Goal: Task Accomplishment & Management: Complete application form

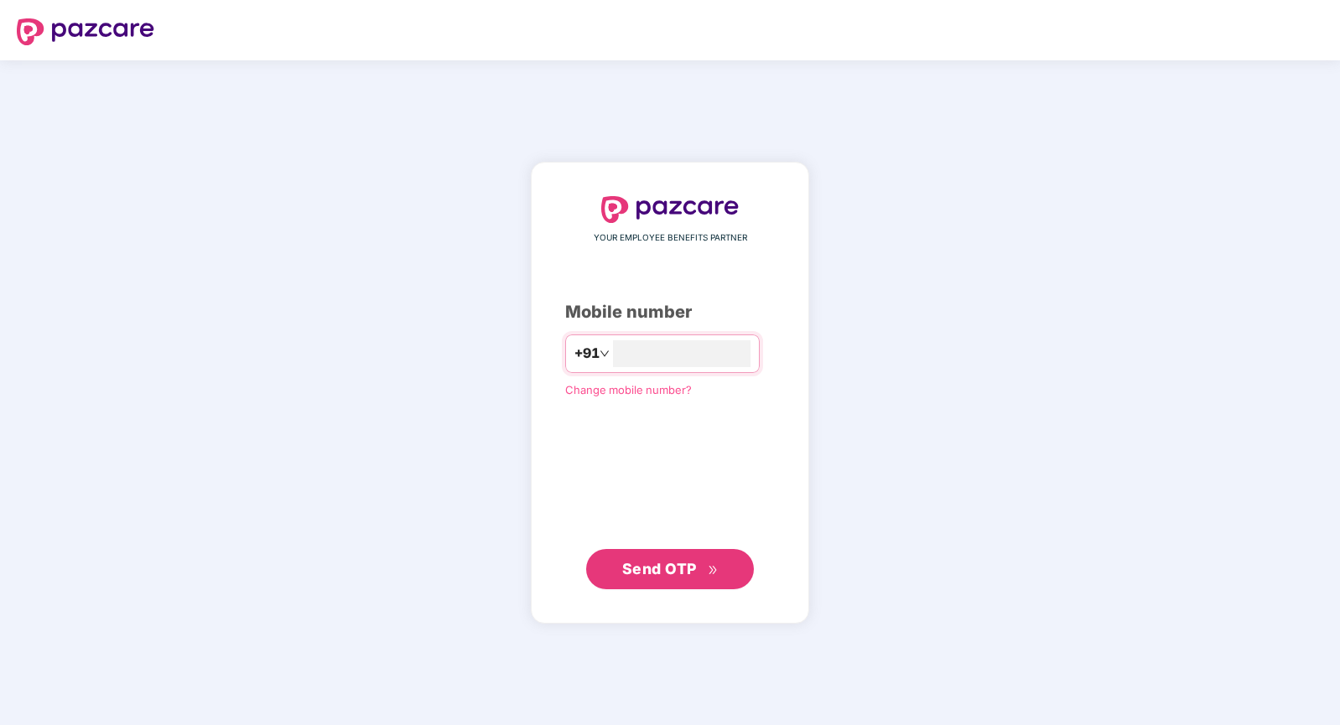
type input "**********"
click at [645, 557] on span "Send OTP" at bounding box center [670, 568] width 96 height 23
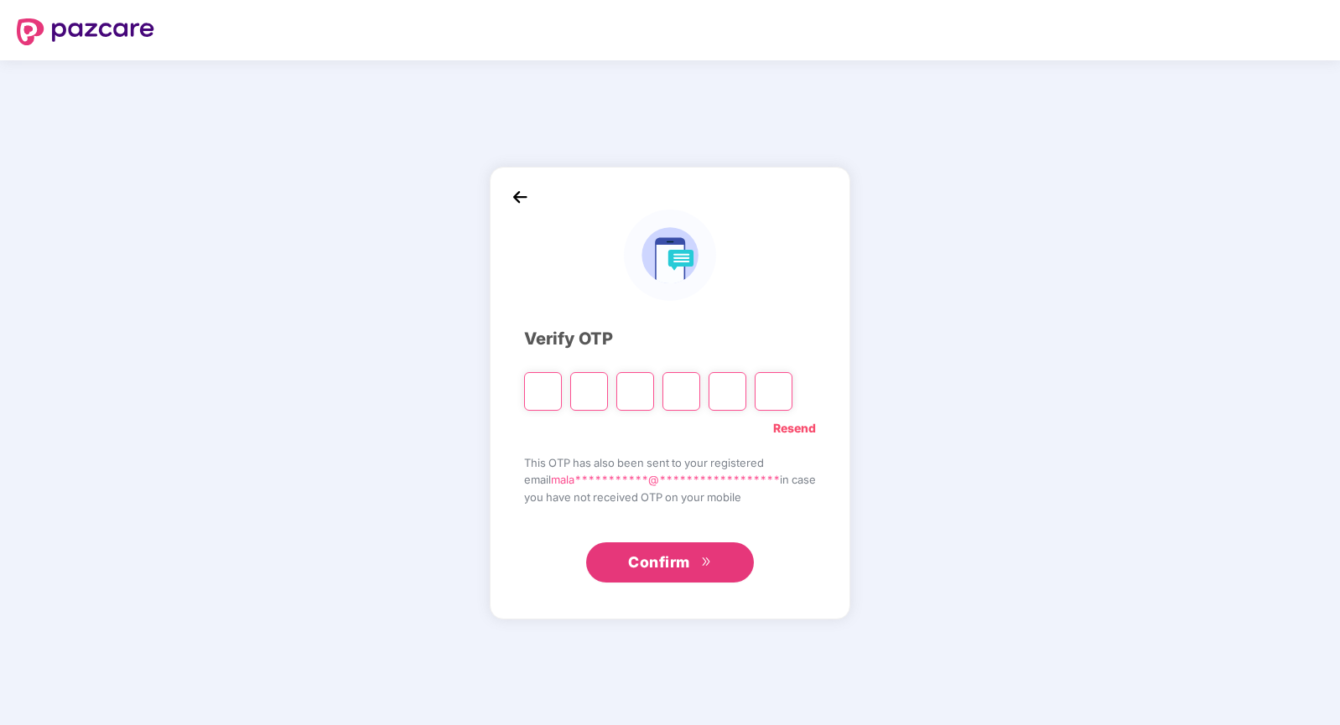
type input "*"
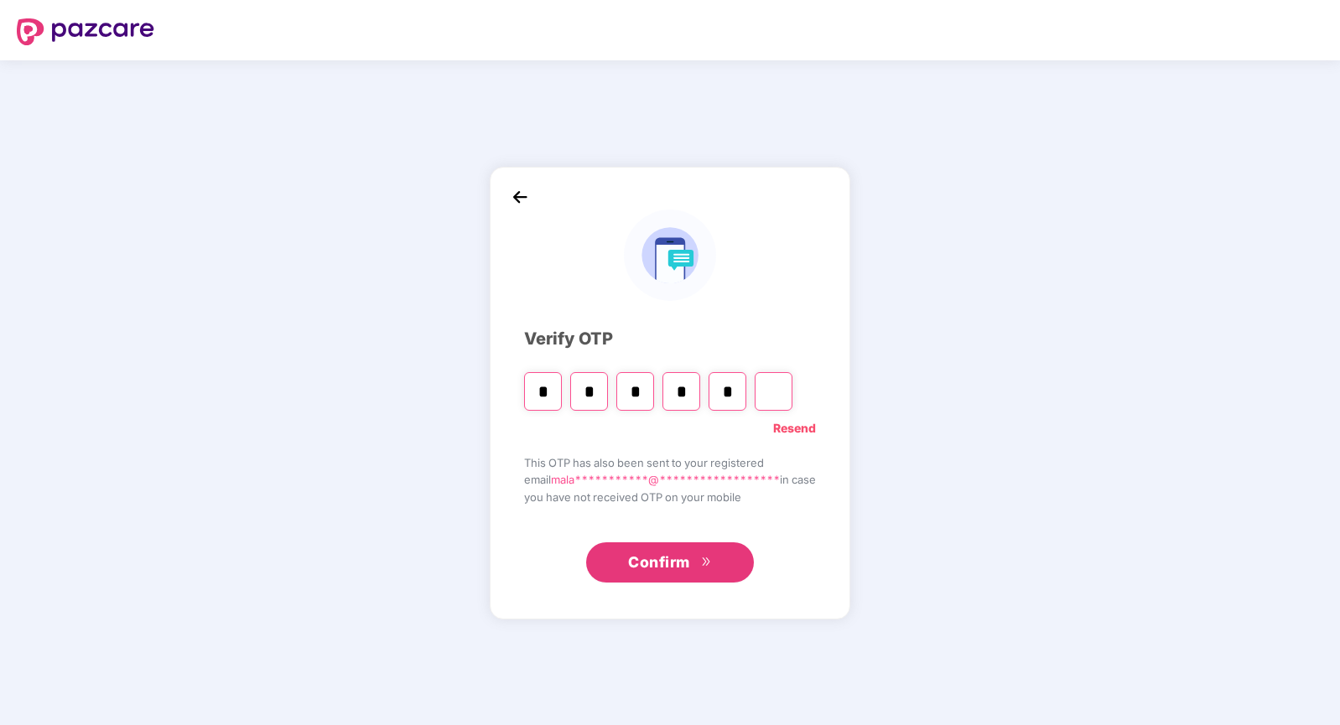
type input "*"
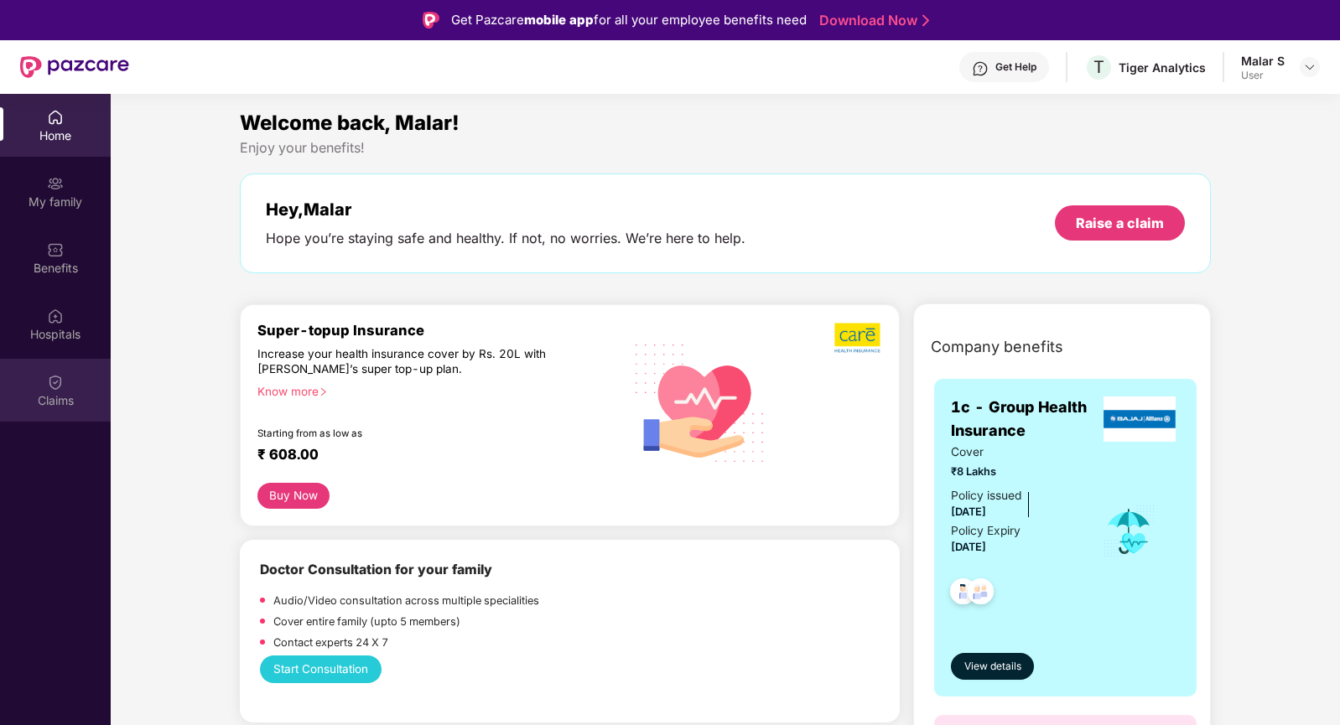
click at [59, 382] on img at bounding box center [55, 382] width 17 height 17
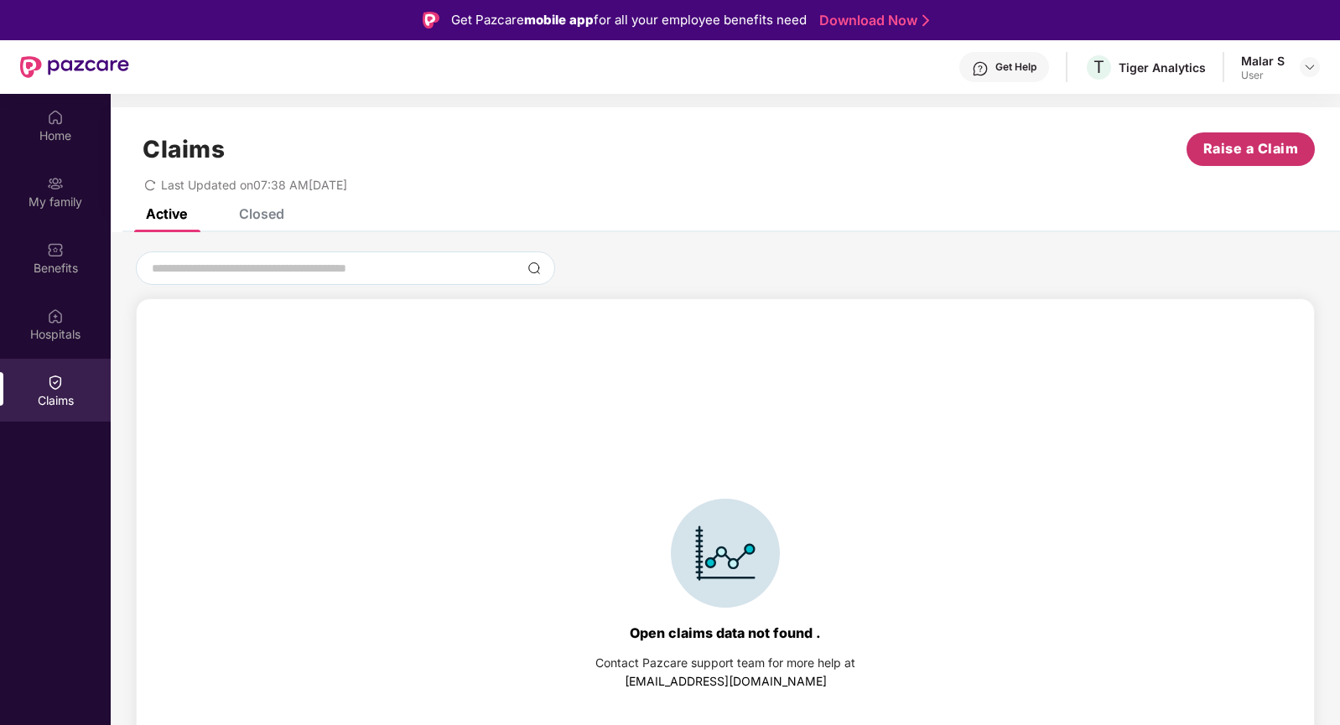
click at [1236, 146] on span "Raise a Claim" at bounding box center [1251, 148] width 96 height 21
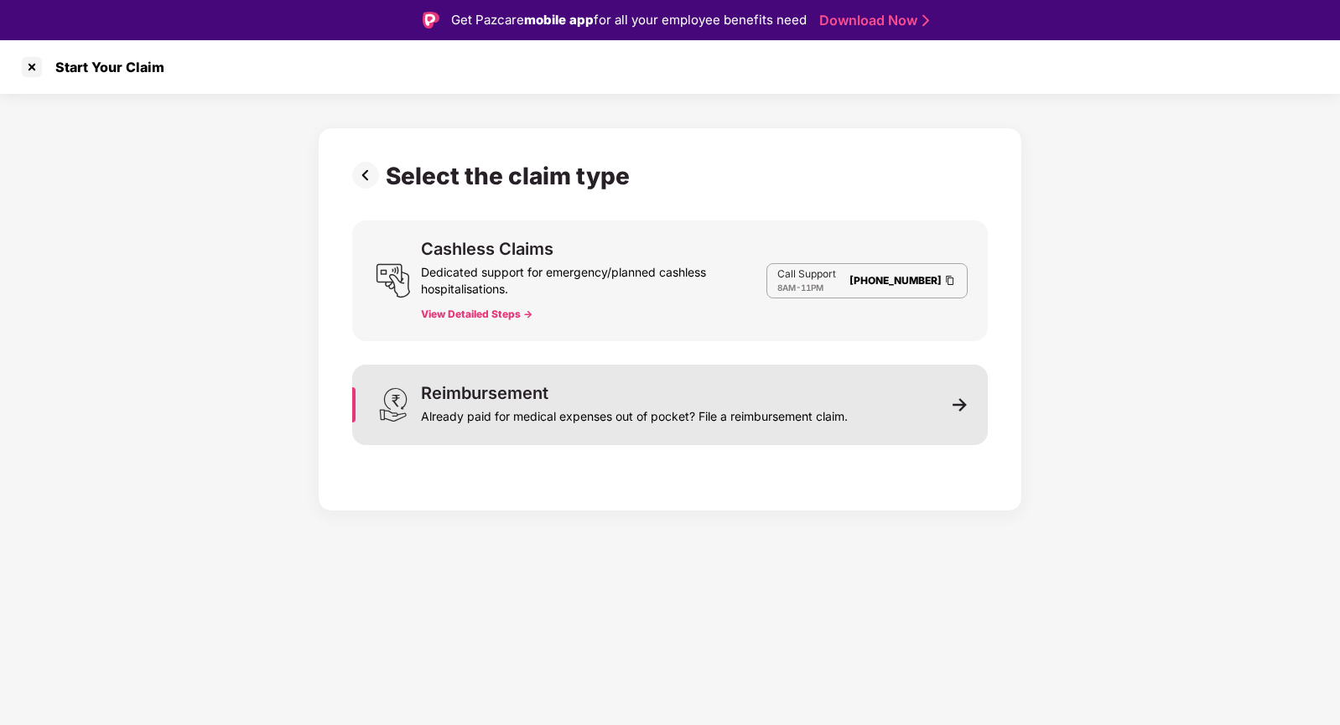
click at [548, 400] on div "Reimbursement Already paid for medical expenses out of pocket? File a reimburse…" at bounding box center [634, 405] width 427 height 40
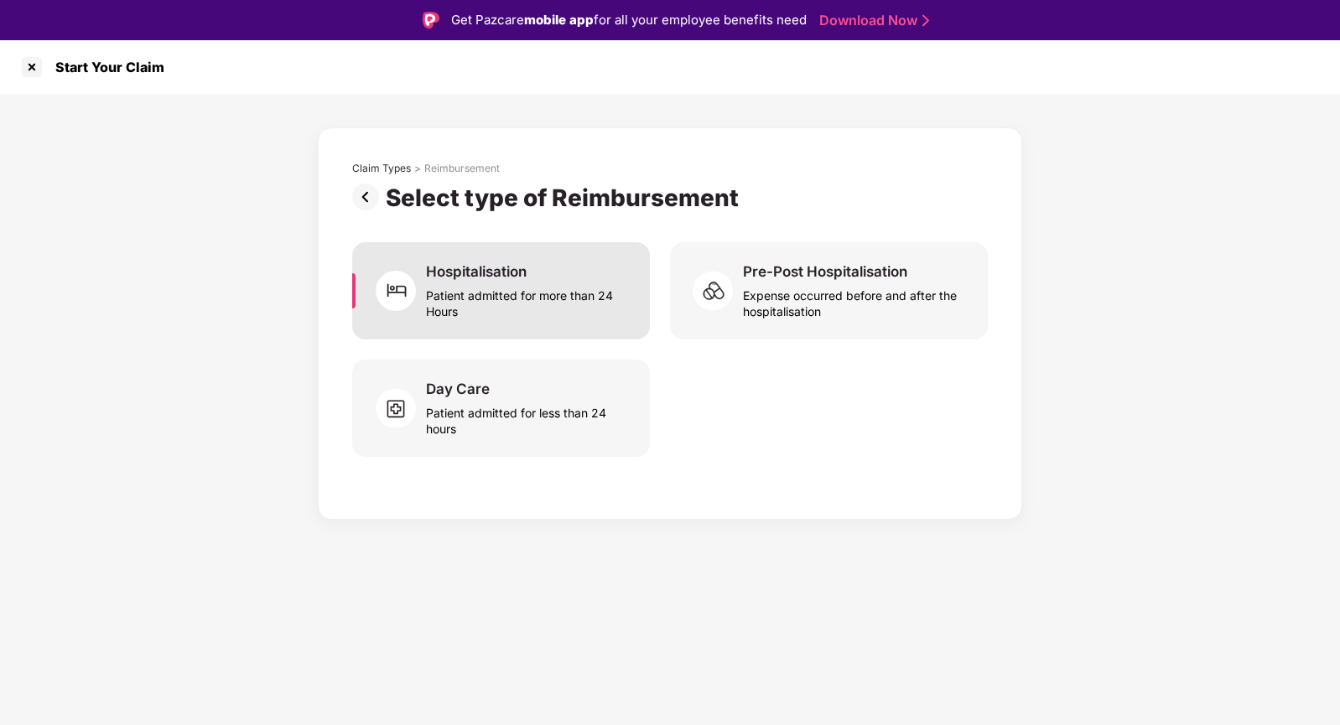
click at [533, 283] on div "Patient admitted for more than 24 Hours" at bounding box center [528, 300] width 204 height 39
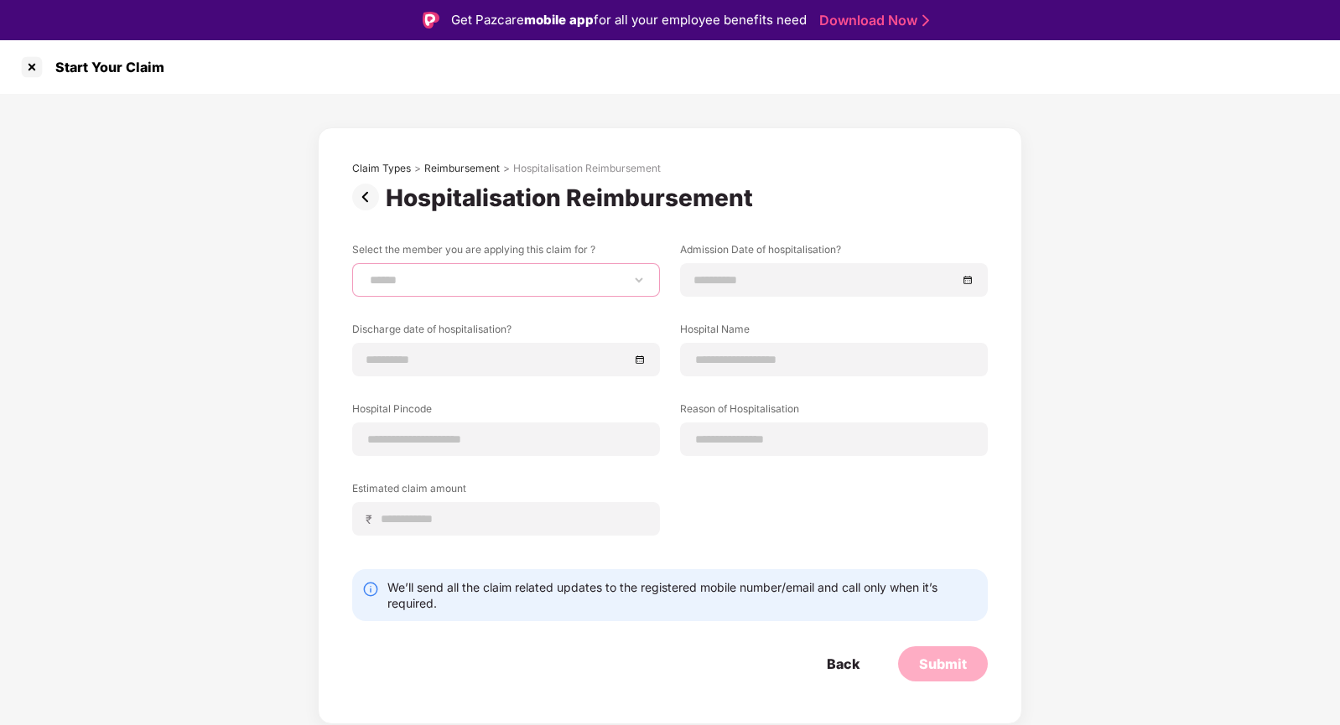
click at [488, 281] on select "**********" at bounding box center [505, 279] width 279 height 13
select select "**********"
click at [366, 273] on select "**********" at bounding box center [505, 279] width 279 height 13
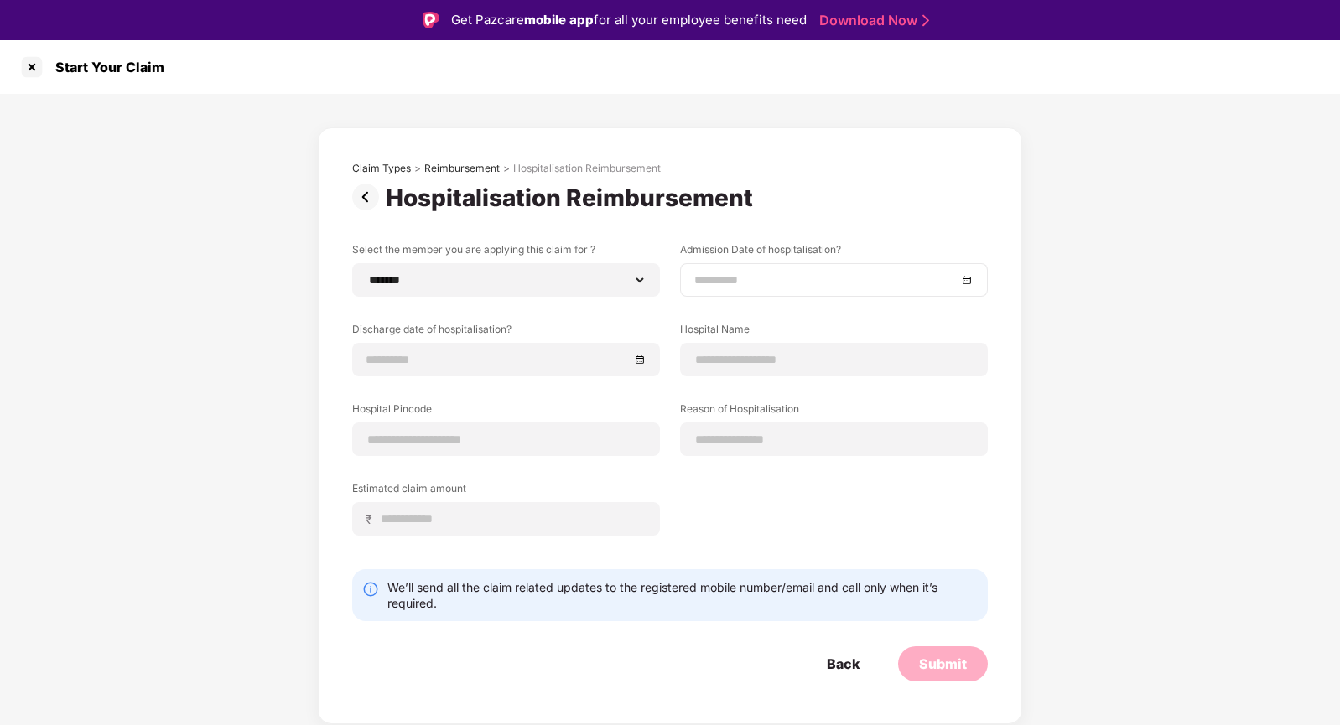
drag, startPoint x: 741, startPoint y: 293, endPoint x: 739, endPoint y: 278, distance: 14.5
click at [739, 278] on div at bounding box center [834, 280] width 308 height 34
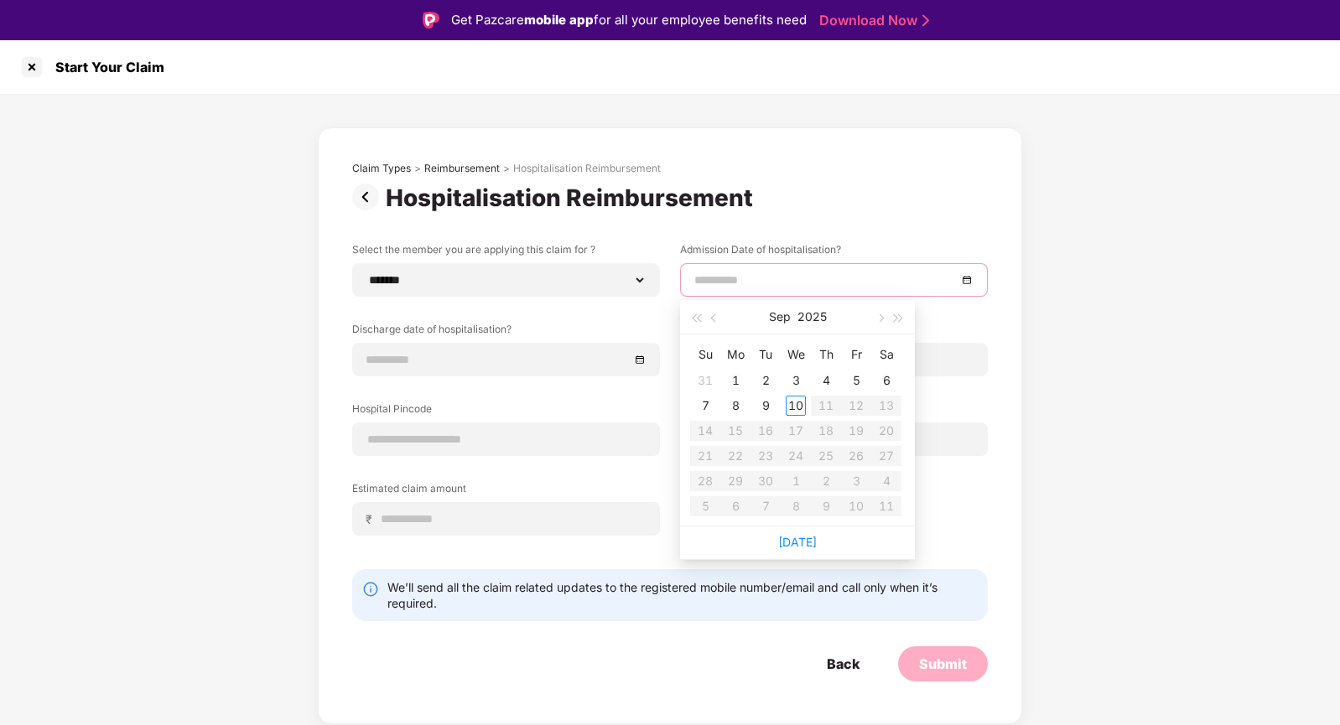
click at [739, 278] on input at bounding box center [825, 280] width 262 height 18
click at [697, 317] on span "button" at bounding box center [696, 318] width 8 height 8
click at [898, 314] on button "button" at bounding box center [898, 317] width 18 height 34
click at [717, 318] on span "button" at bounding box center [715, 318] width 8 height 8
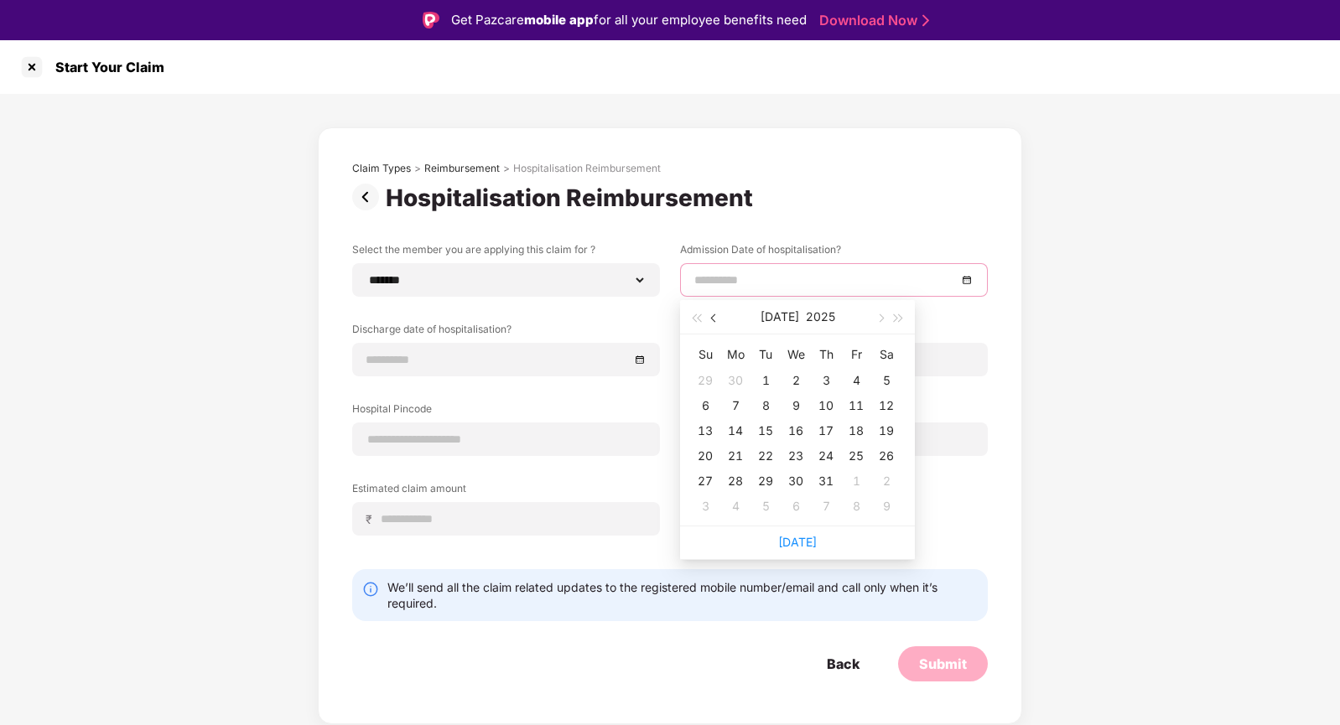
click at [717, 318] on span "button" at bounding box center [715, 318] width 8 height 8
type input "**********"
click at [738, 459] on div "19" at bounding box center [735, 456] width 20 height 20
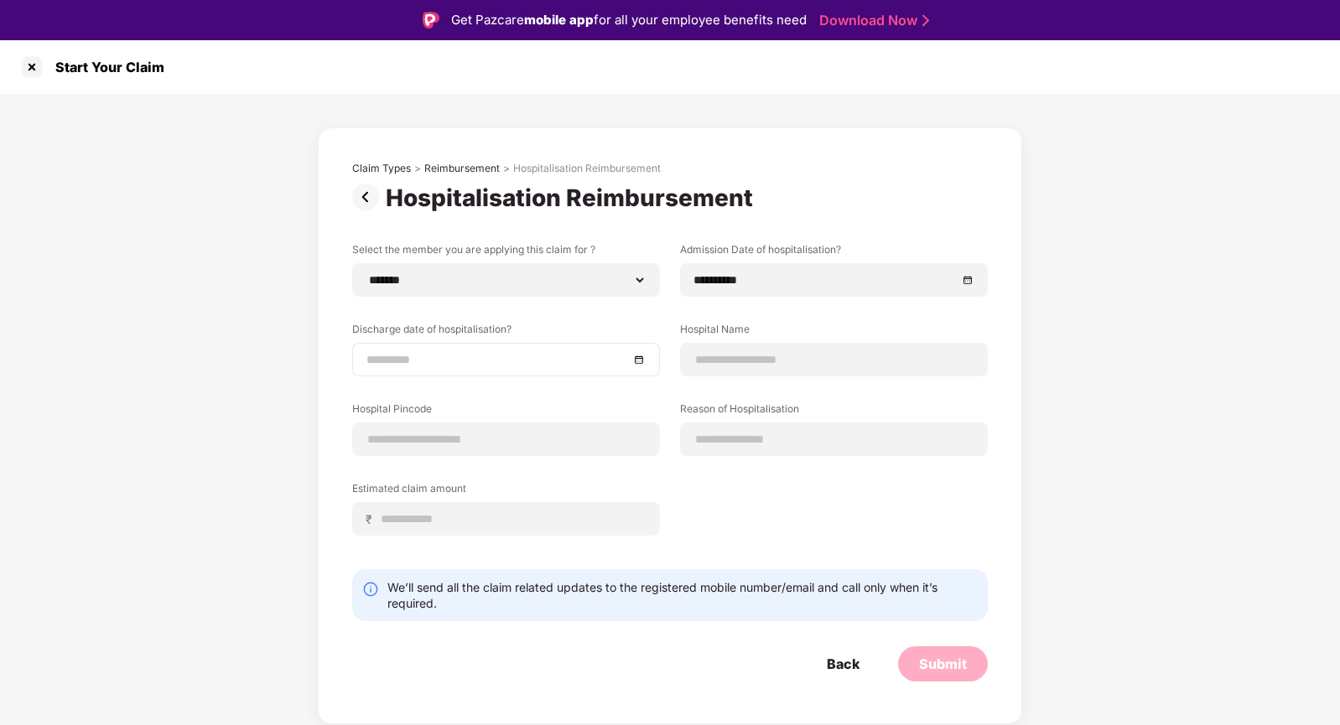
click at [637, 365] on div at bounding box center [505, 359] width 279 height 18
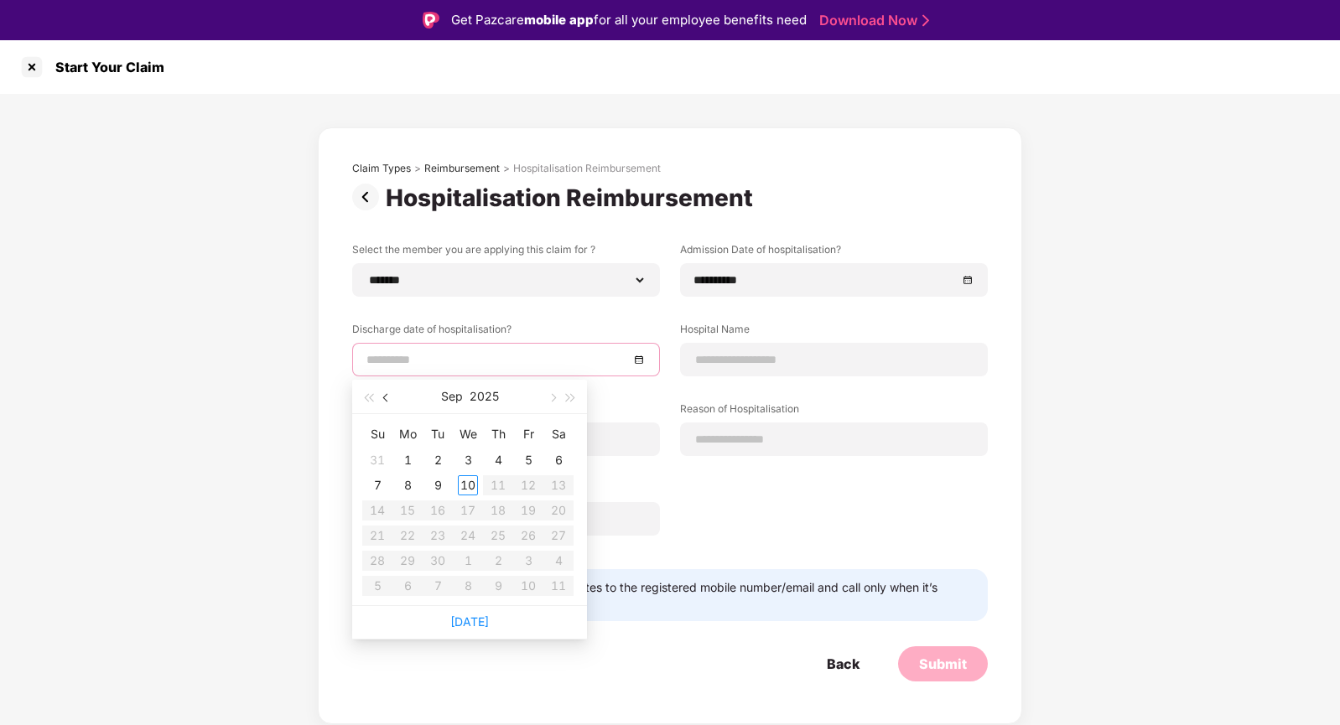
click at [393, 399] on button "button" at bounding box center [386, 397] width 18 height 34
type input "**********"
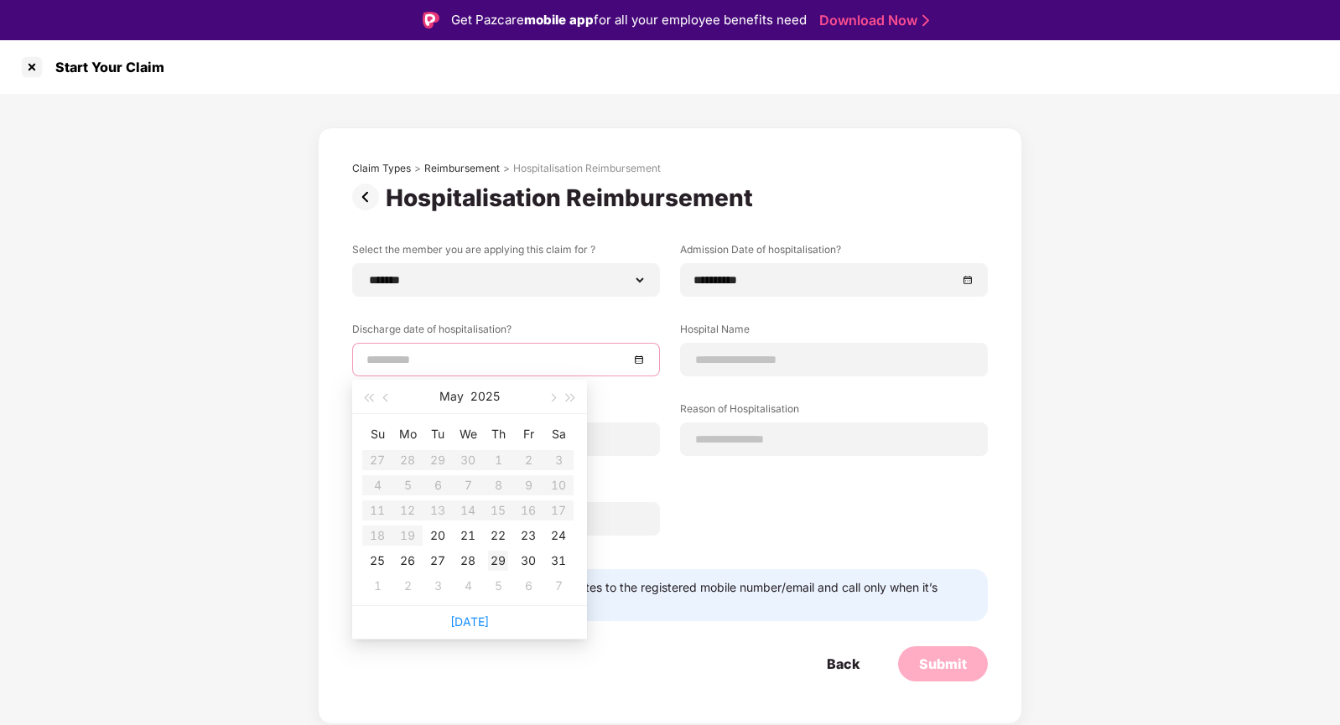
click at [498, 557] on div "29" at bounding box center [498, 561] width 20 height 20
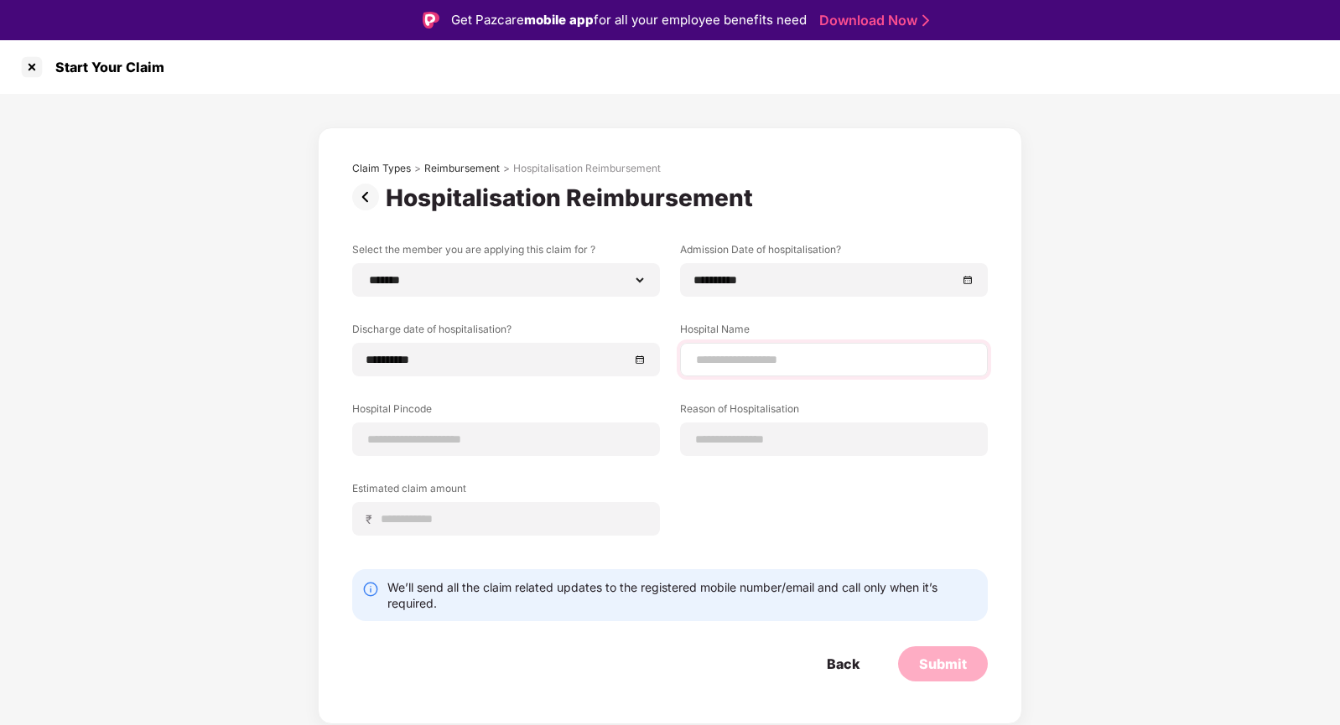
click at [732, 371] on div at bounding box center [834, 360] width 308 height 34
click at [731, 358] on input at bounding box center [833, 360] width 279 height 18
type input "**********"
click at [531, 448] on div at bounding box center [506, 440] width 308 height 34
click at [524, 433] on input at bounding box center [505, 440] width 279 height 18
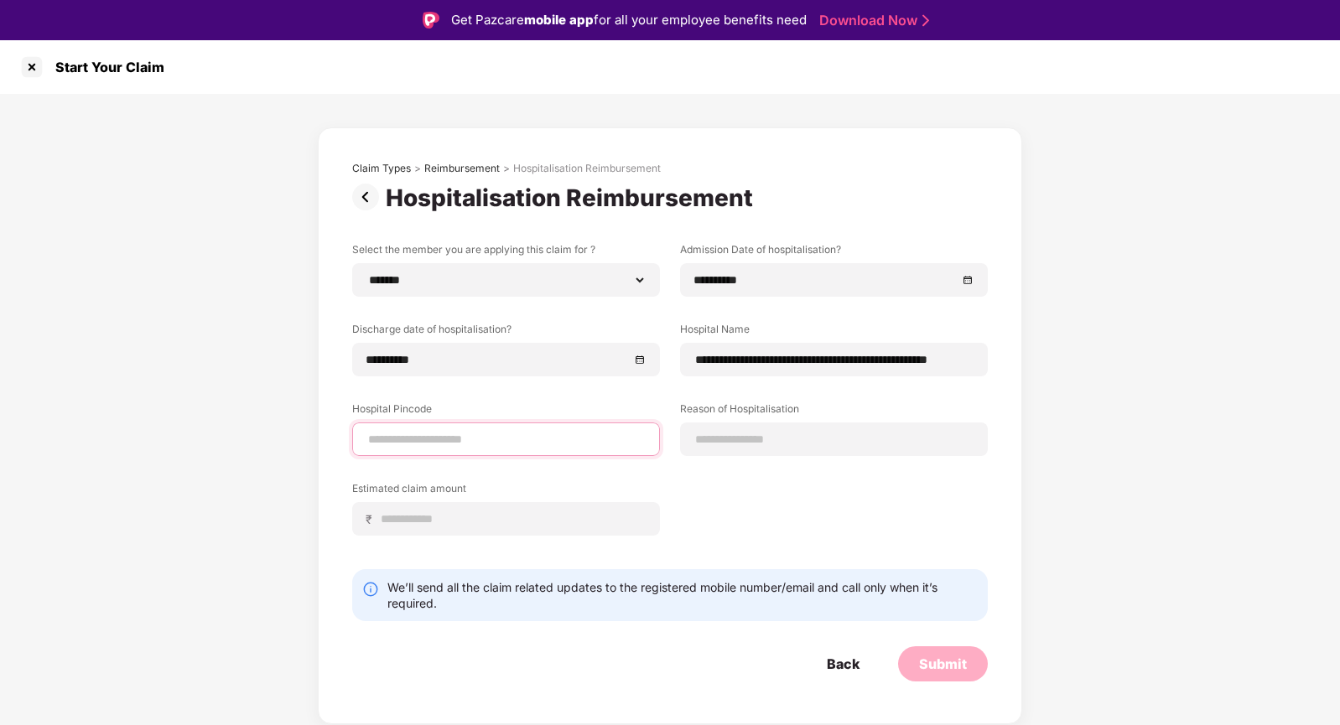
type input "******"
select select "*********"
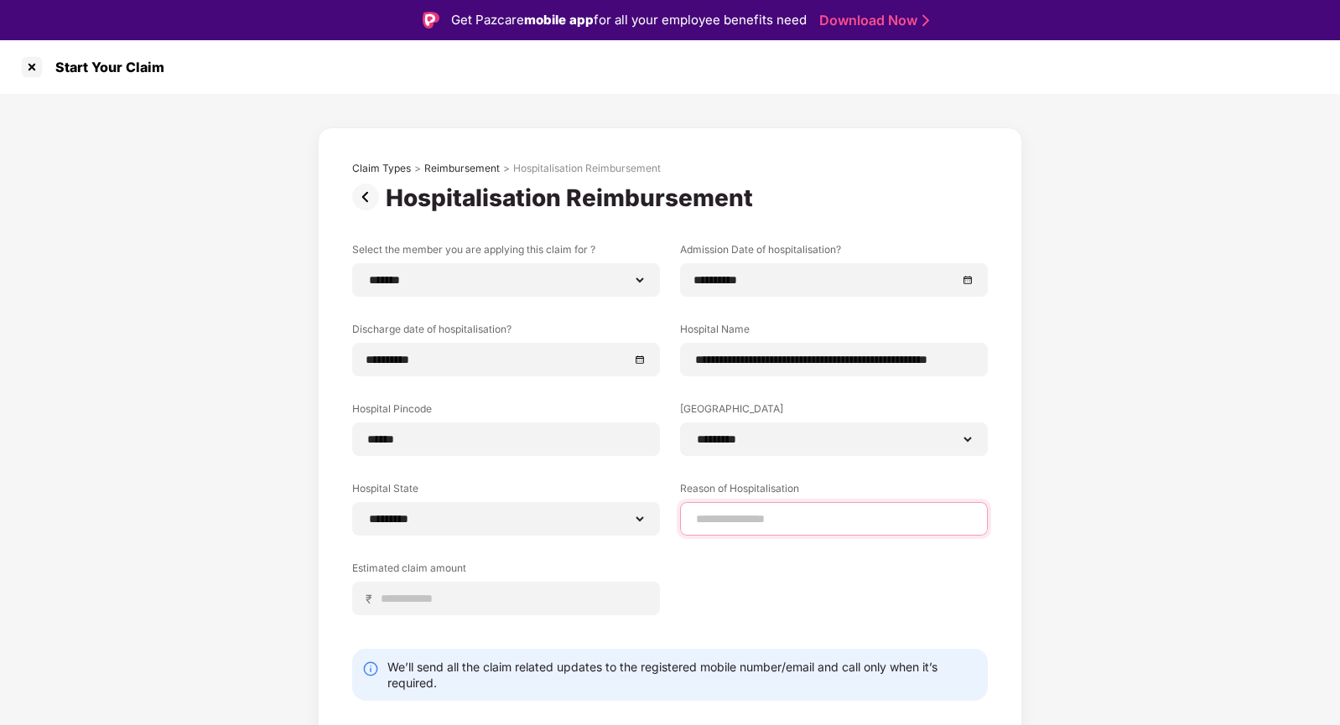
click at [713, 515] on input at bounding box center [833, 520] width 279 height 18
type input "**********"
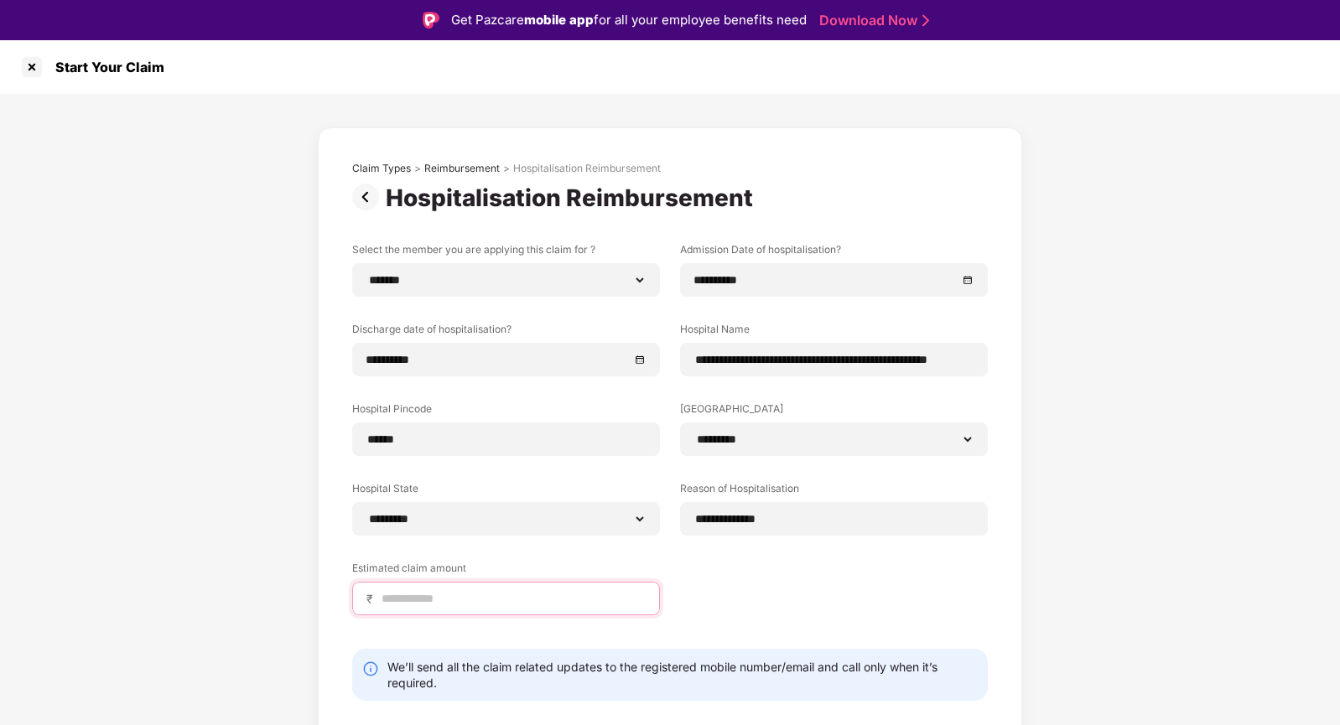
click at [545, 604] on input at bounding box center [513, 599] width 266 height 18
type input "******"
click at [686, 596] on div "**********" at bounding box center [669, 441] width 635 height 398
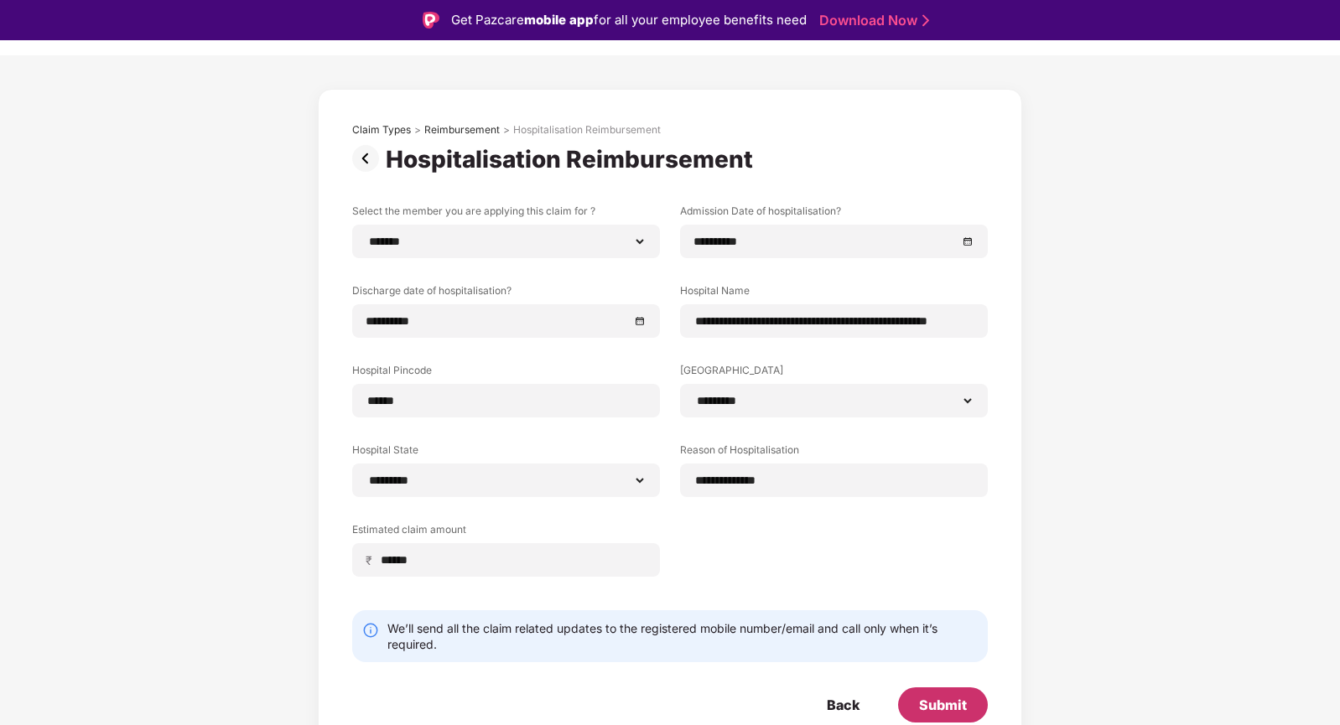
click at [941, 697] on div "Submit" at bounding box center [943, 705] width 48 height 18
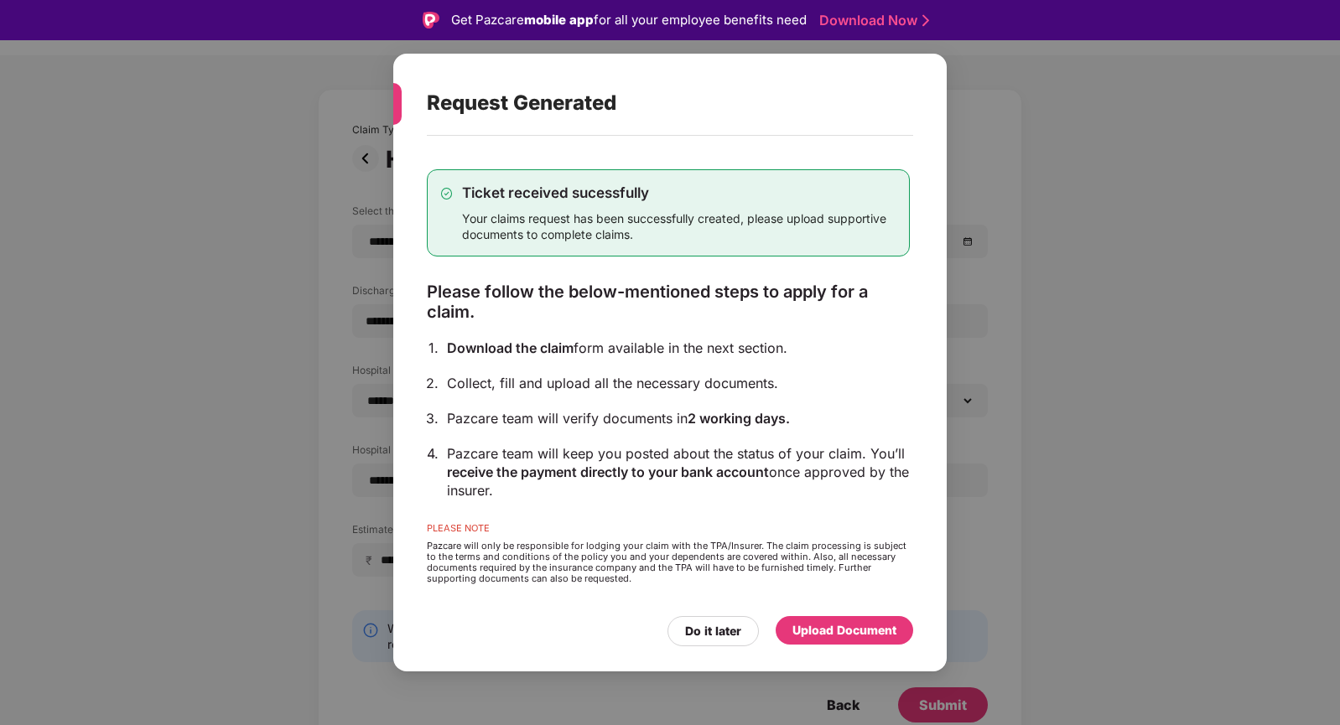
click at [828, 629] on div "Upload Document" at bounding box center [844, 630] width 104 height 18
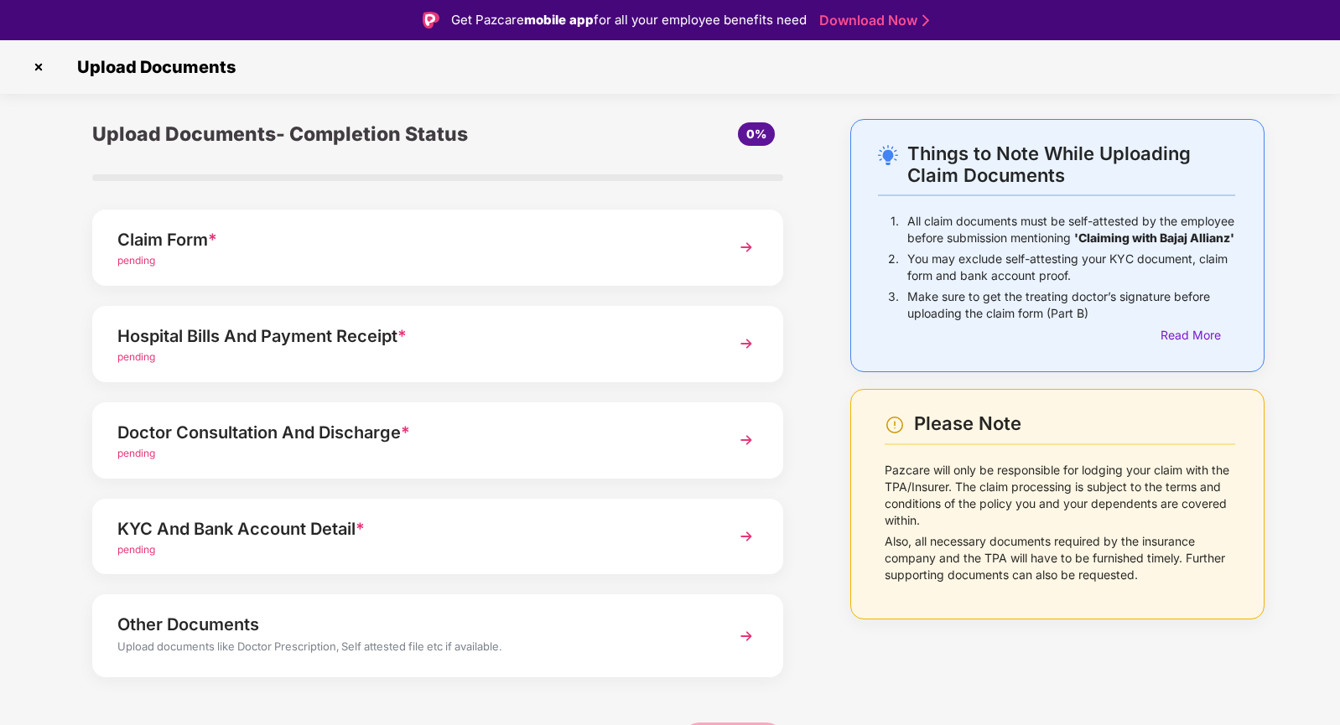
click at [742, 244] on img at bounding box center [746, 247] width 30 height 30
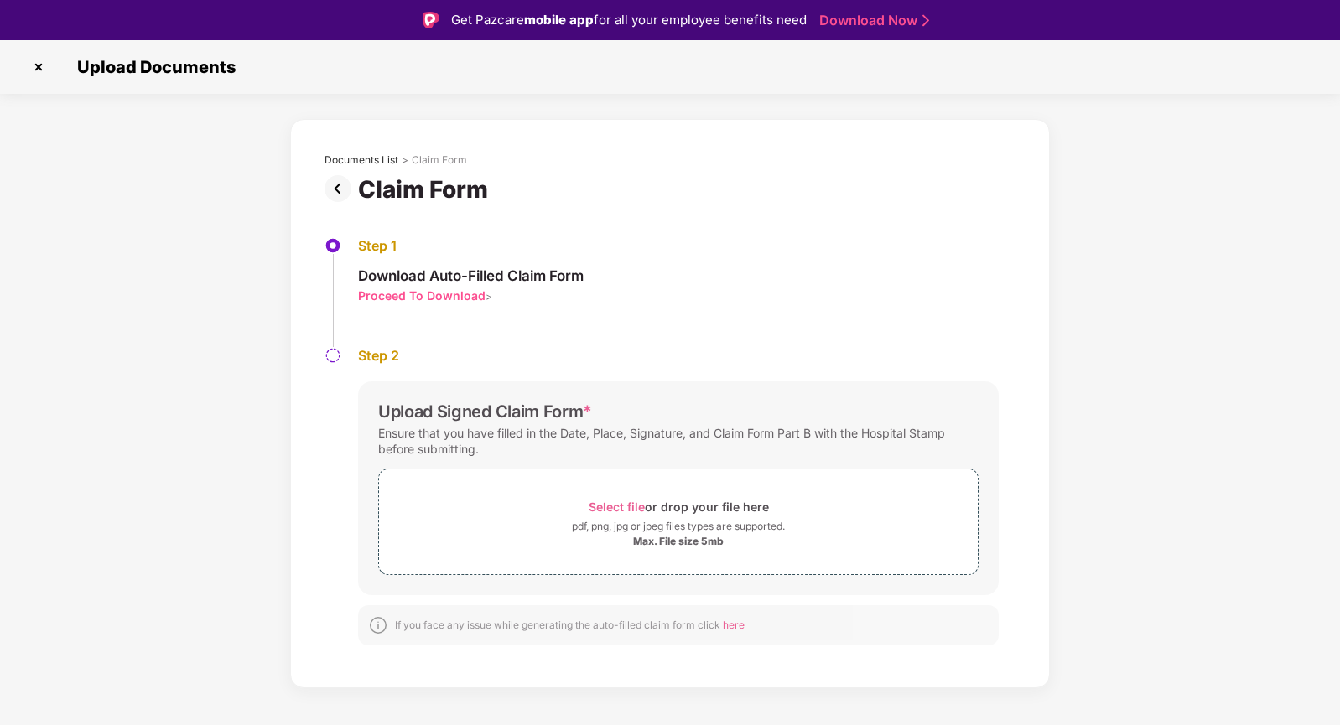
click at [39, 63] on img at bounding box center [38, 67] width 27 height 27
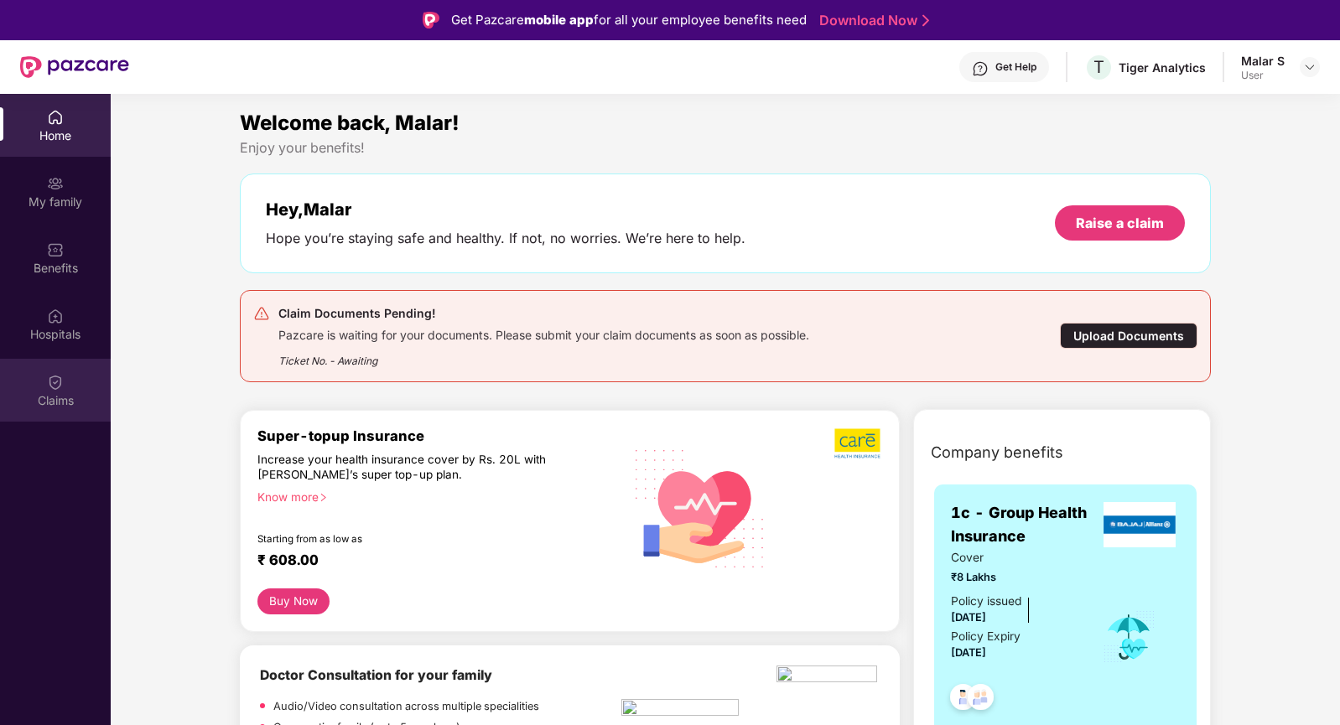
click at [57, 382] on img at bounding box center [55, 382] width 17 height 17
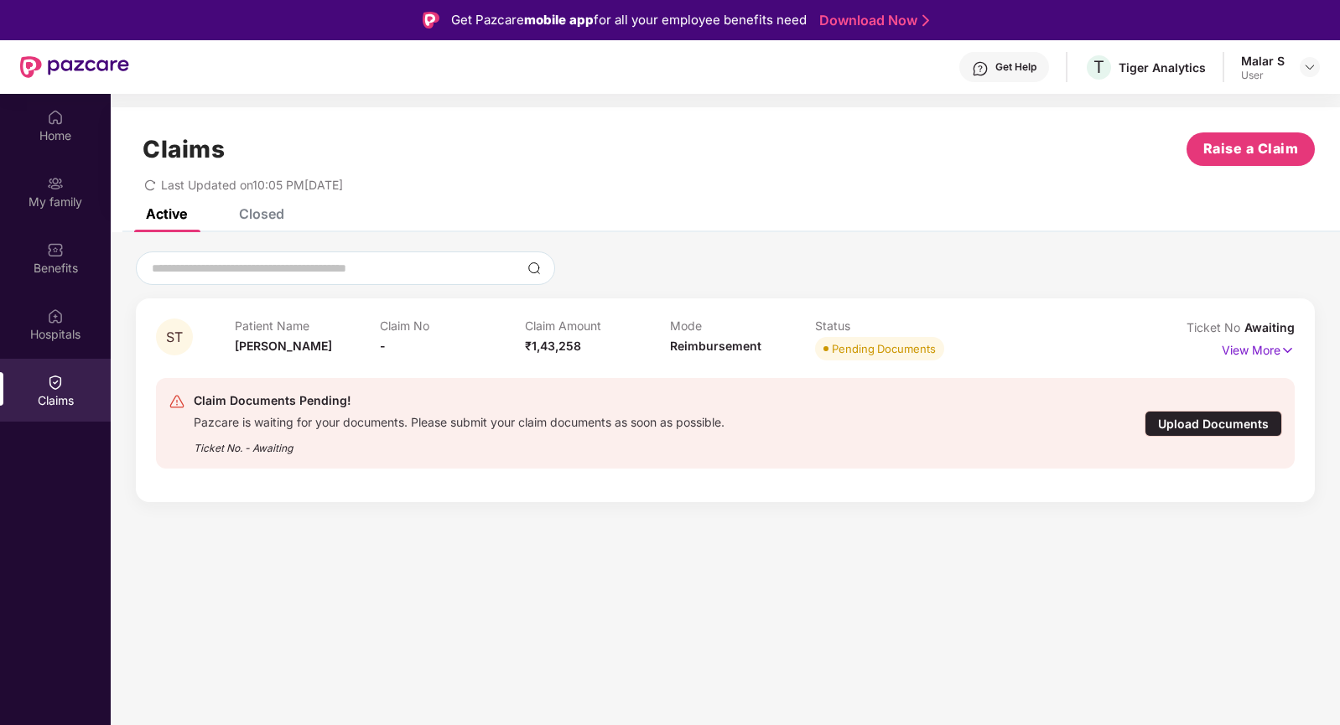
click at [1204, 422] on div "Upload Documents" at bounding box center [1212, 424] width 137 height 26
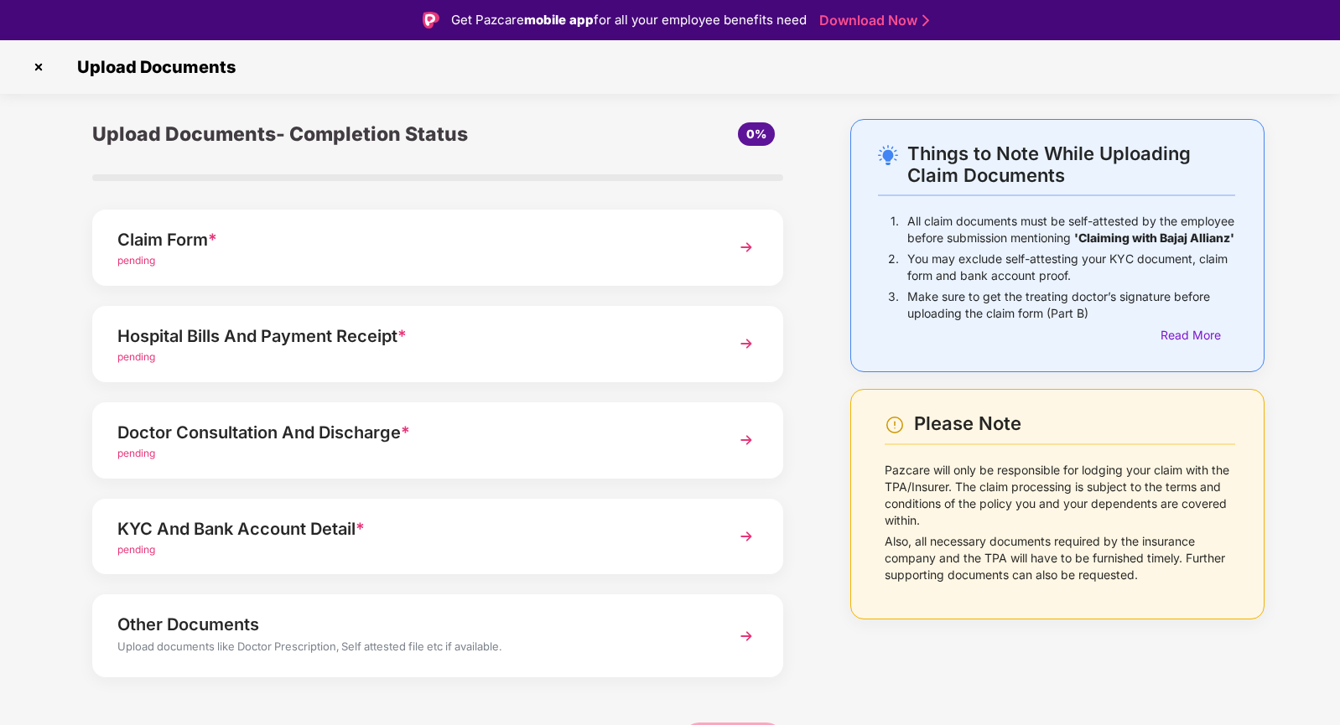
click at [754, 248] on img at bounding box center [746, 247] width 30 height 30
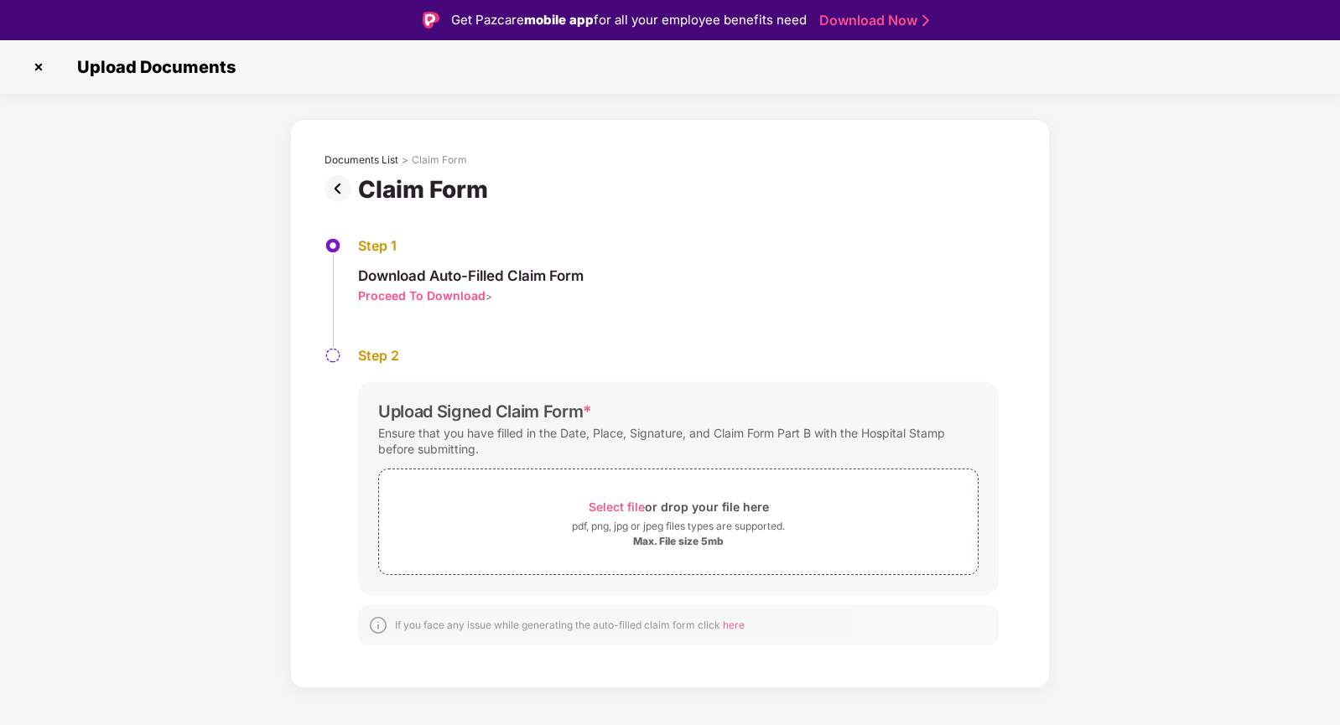
scroll to position [40, 0]
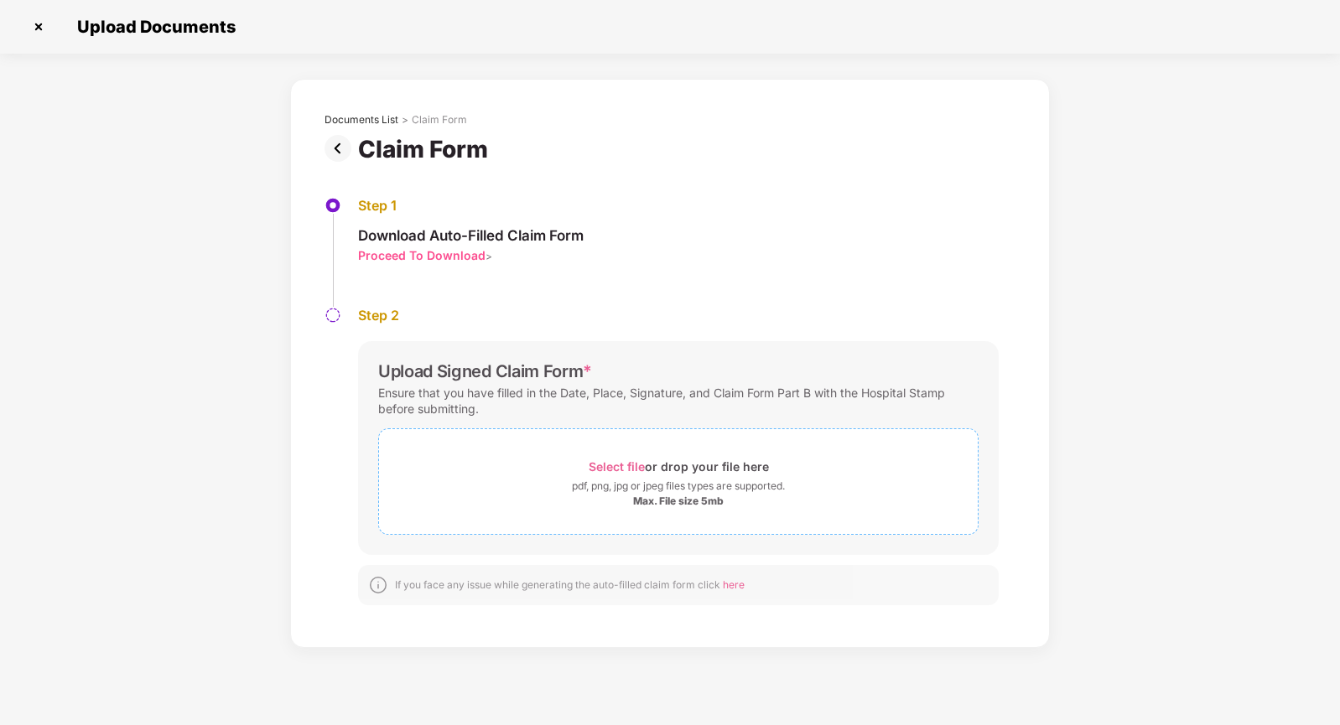
click at [613, 467] on span "Select file" at bounding box center [616, 466] width 56 height 14
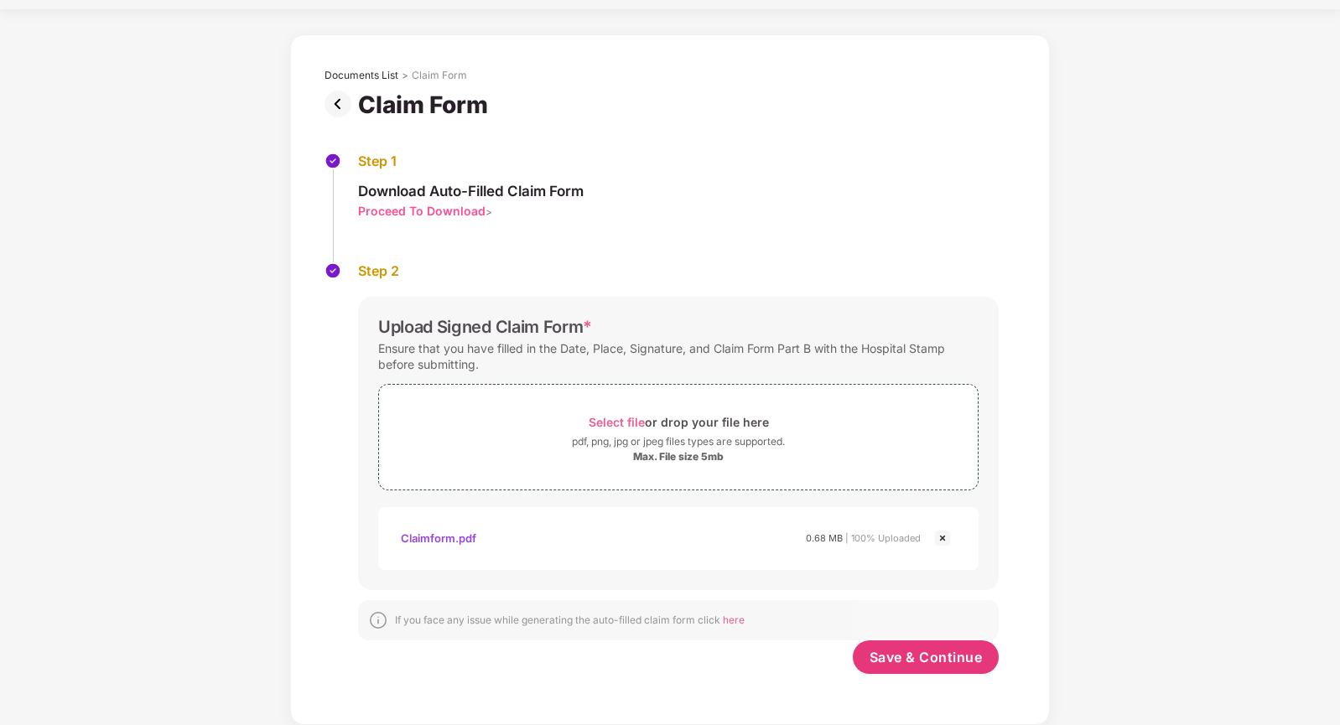
scroll to position [44, 0]
click at [903, 658] on span "Save & Continue" at bounding box center [925, 657] width 113 height 18
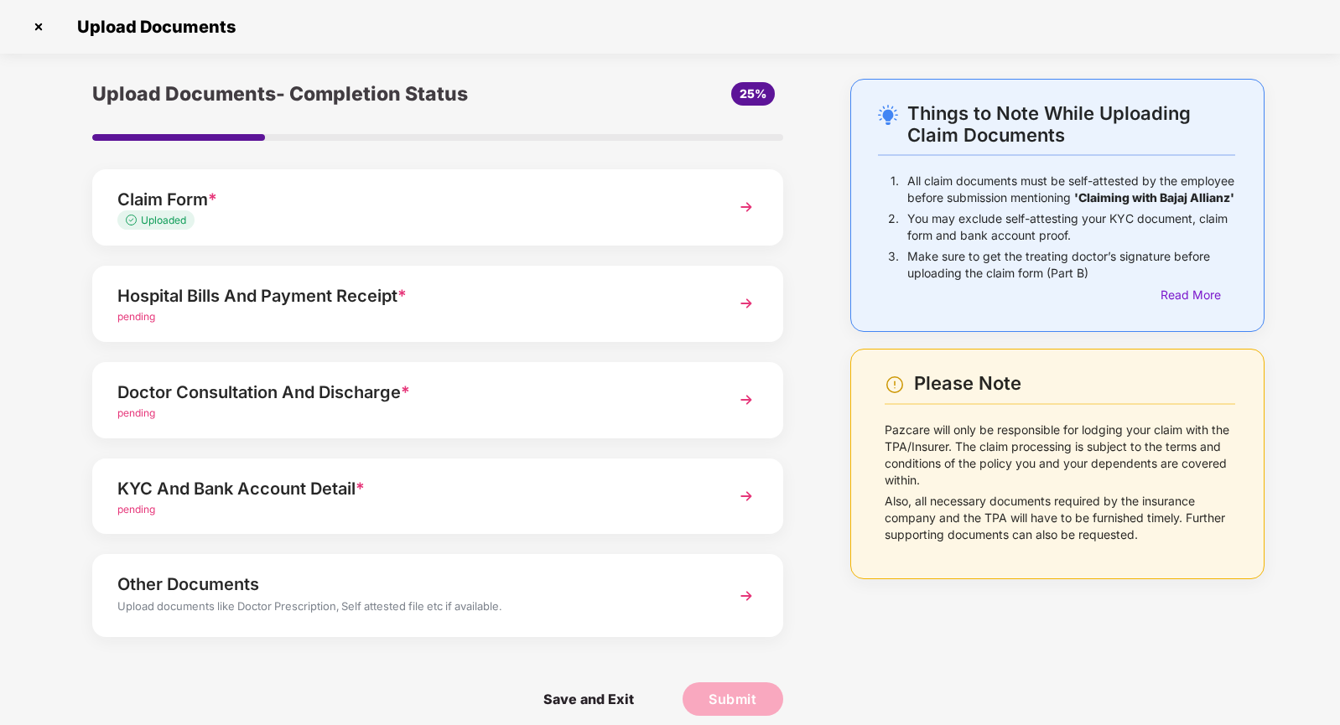
click at [745, 307] on img at bounding box center [746, 303] width 30 height 30
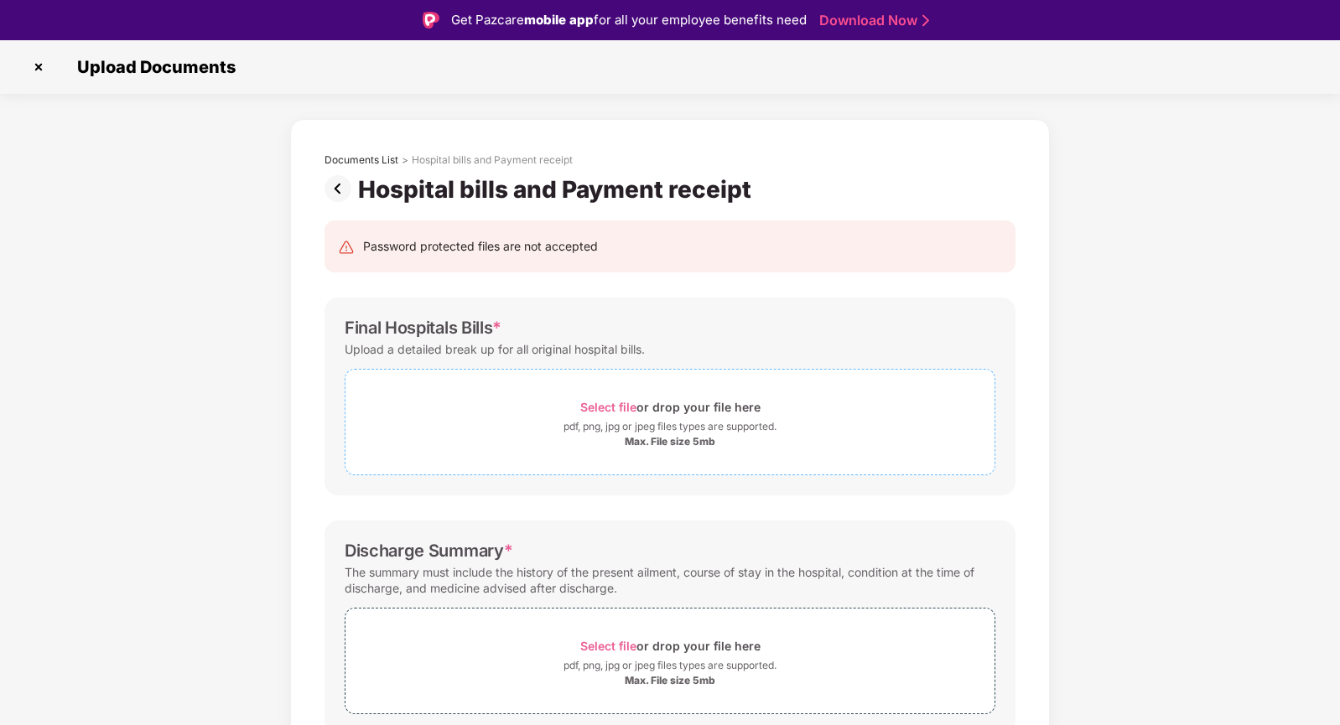
click at [620, 401] on span "Select file" at bounding box center [608, 407] width 56 height 14
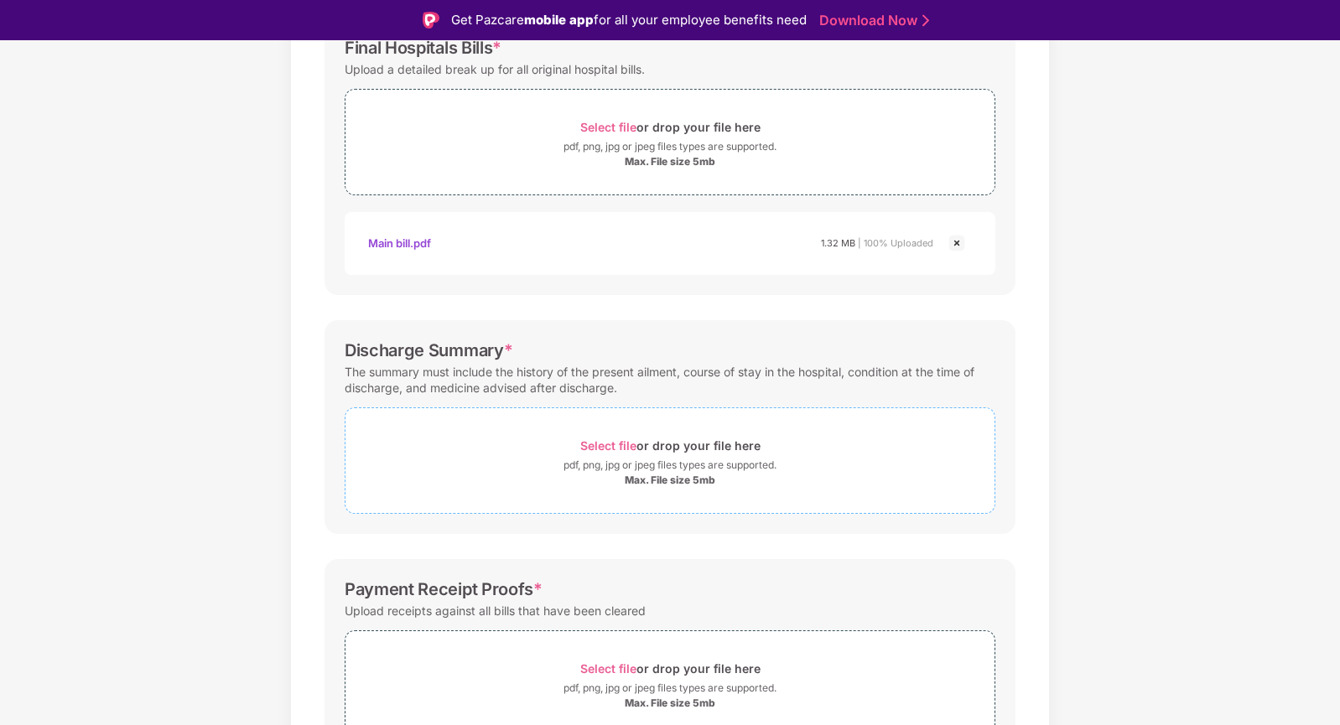
scroll to position [286, 0]
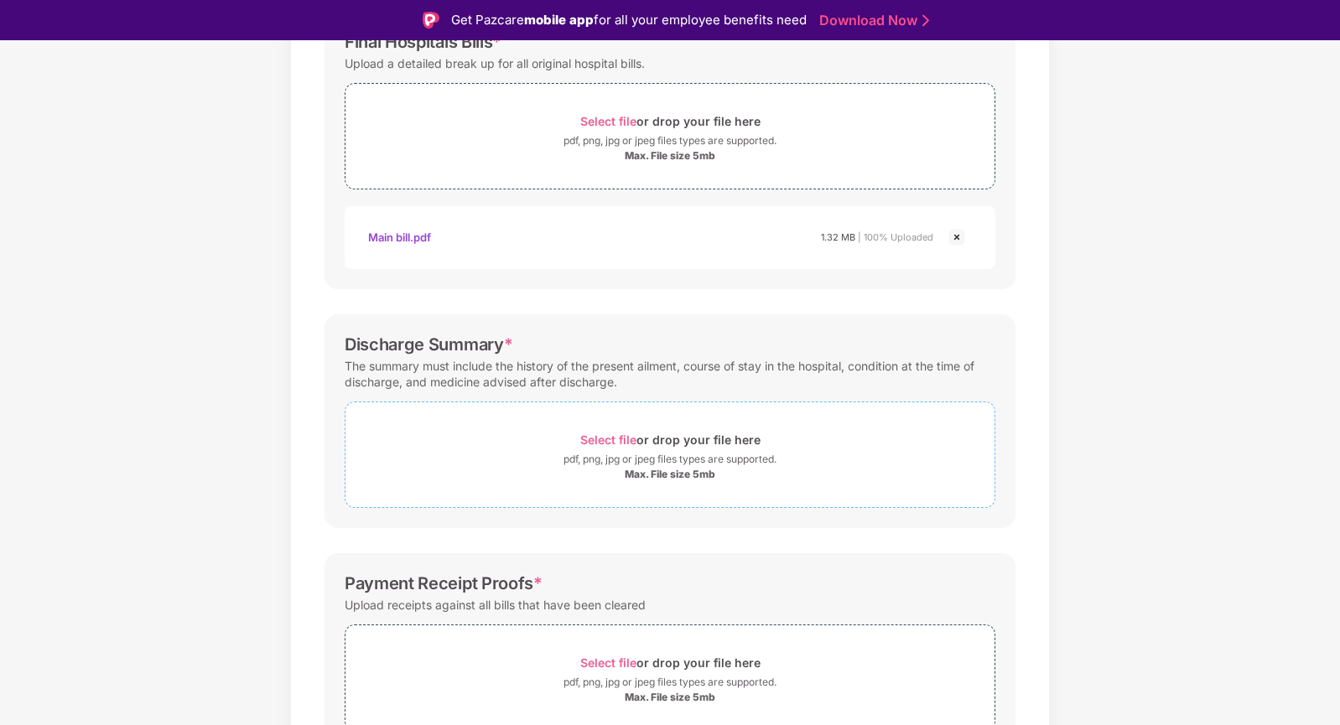
click at [612, 438] on span "Select file" at bounding box center [608, 440] width 56 height 14
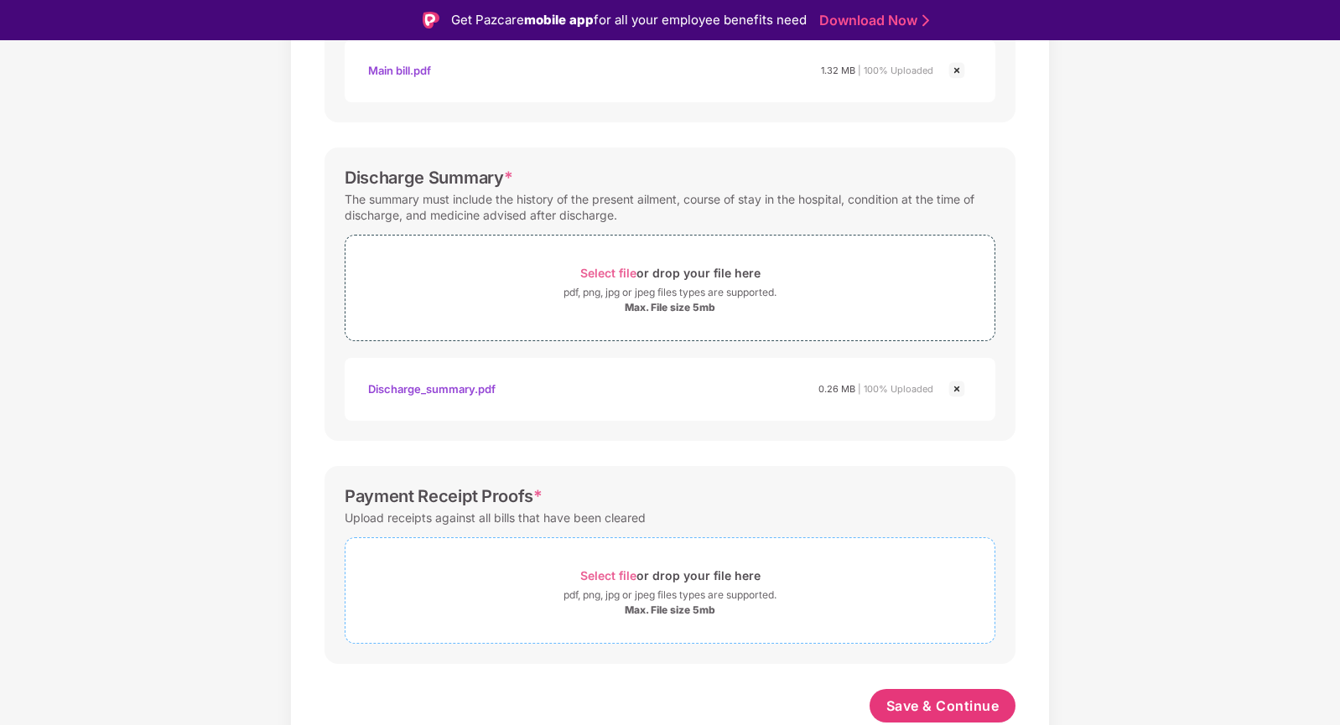
scroll to position [453, 0]
click at [599, 574] on span "Select file" at bounding box center [608, 575] width 56 height 14
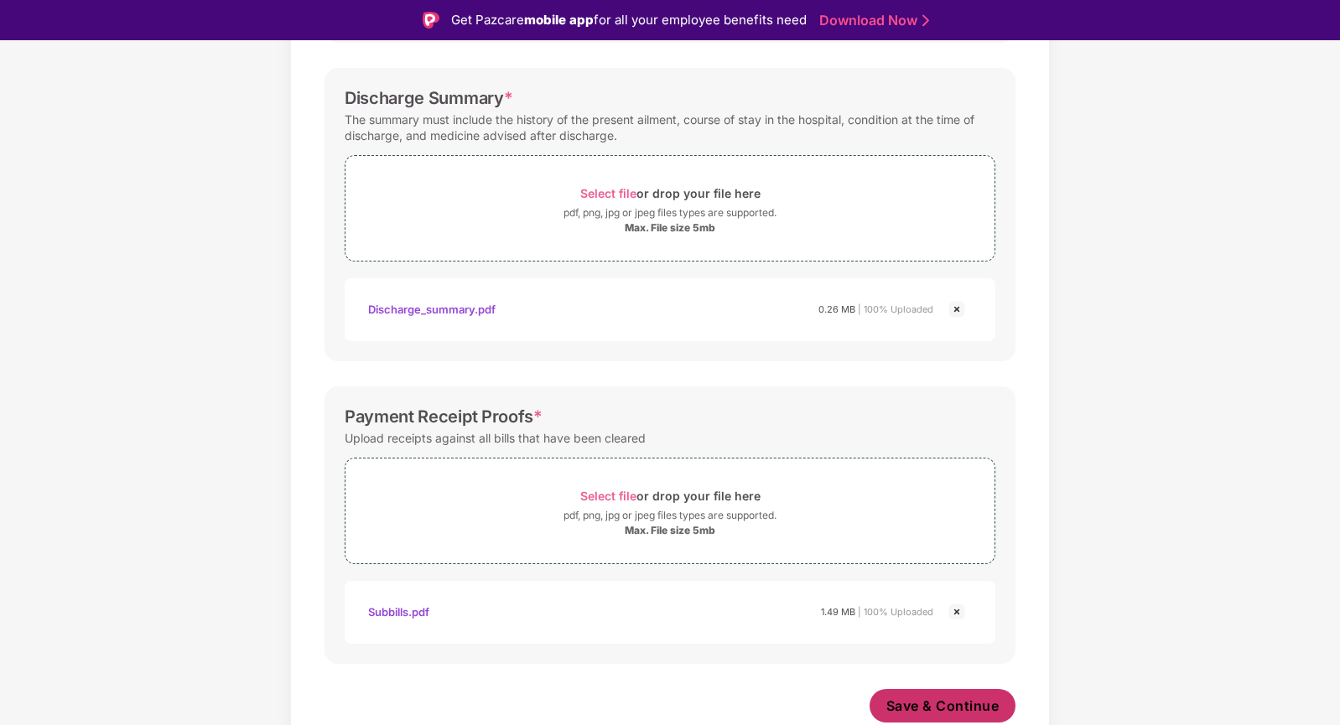
scroll to position [532, 0]
click at [911, 705] on span "Save & Continue" at bounding box center [942, 706] width 113 height 18
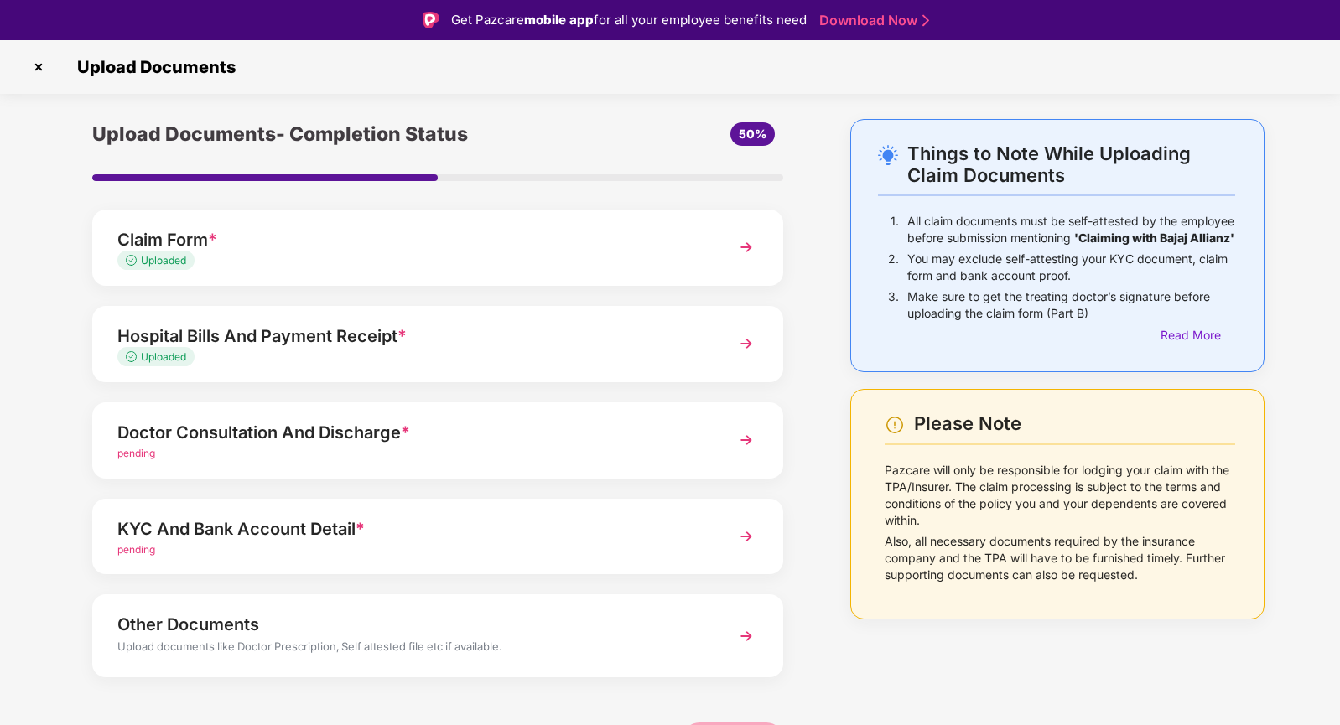
click at [140, 461] on div "pending" at bounding box center [410, 454] width 587 height 16
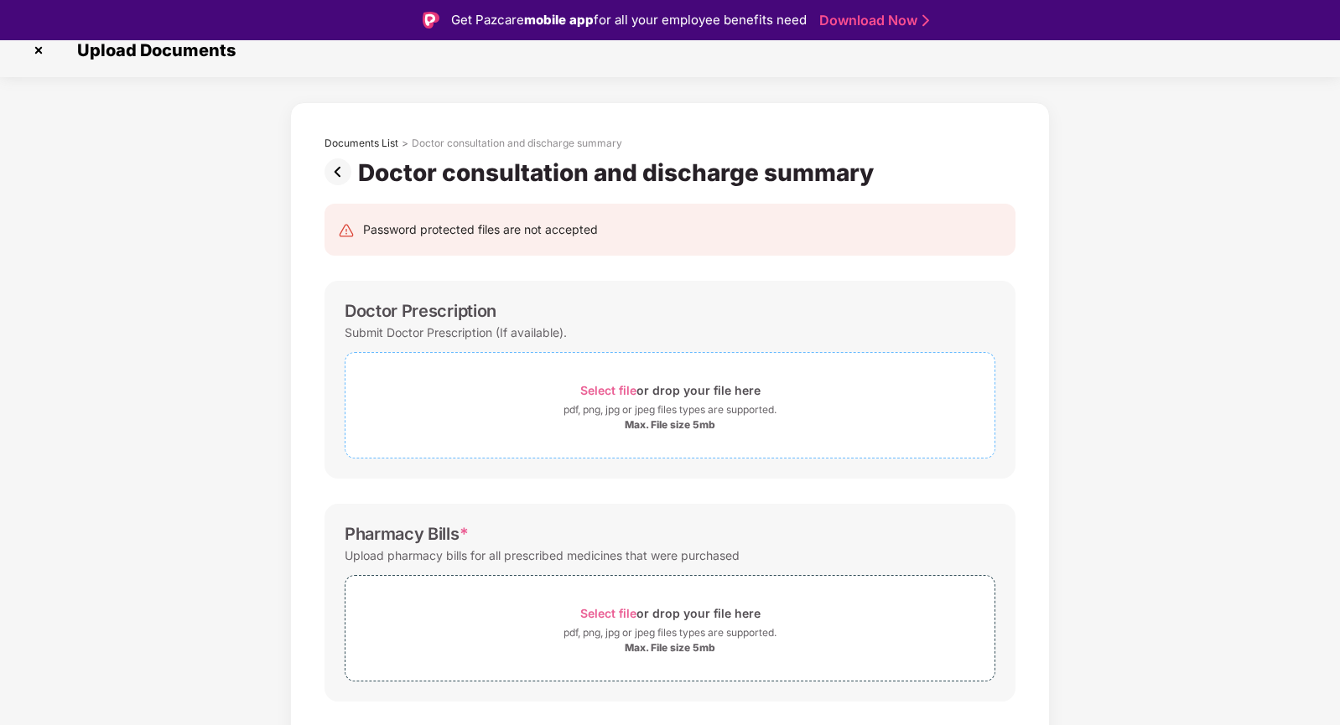
scroll to position [18, 0]
click at [601, 386] on span "Select file" at bounding box center [608, 389] width 56 height 14
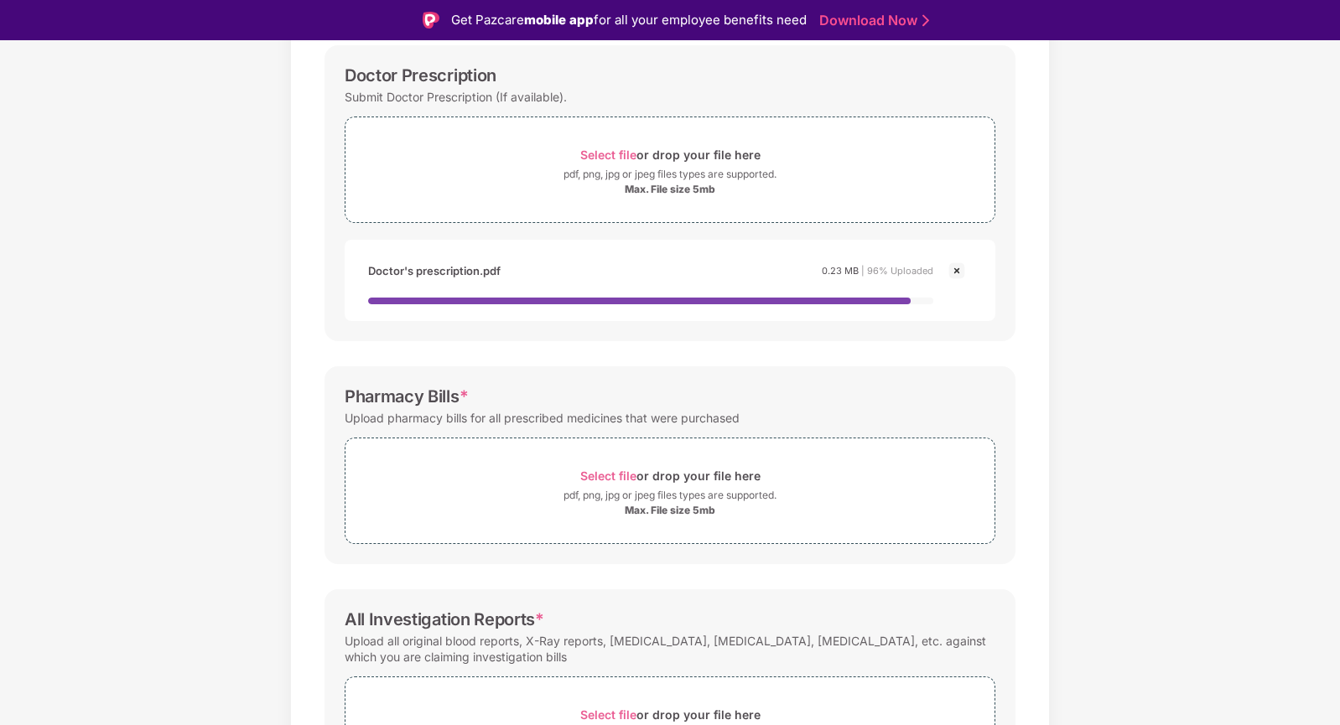
scroll to position [277, 0]
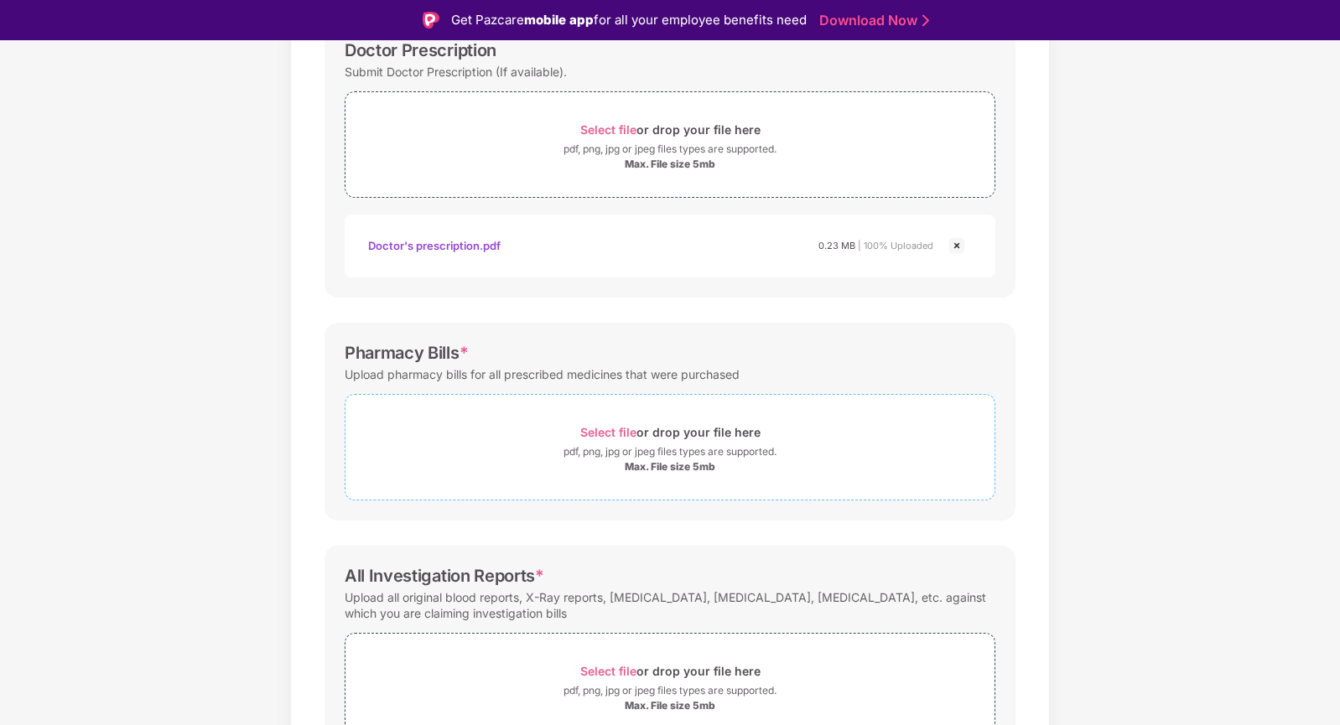
click at [617, 438] on span "Select file" at bounding box center [608, 432] width 56 height 14
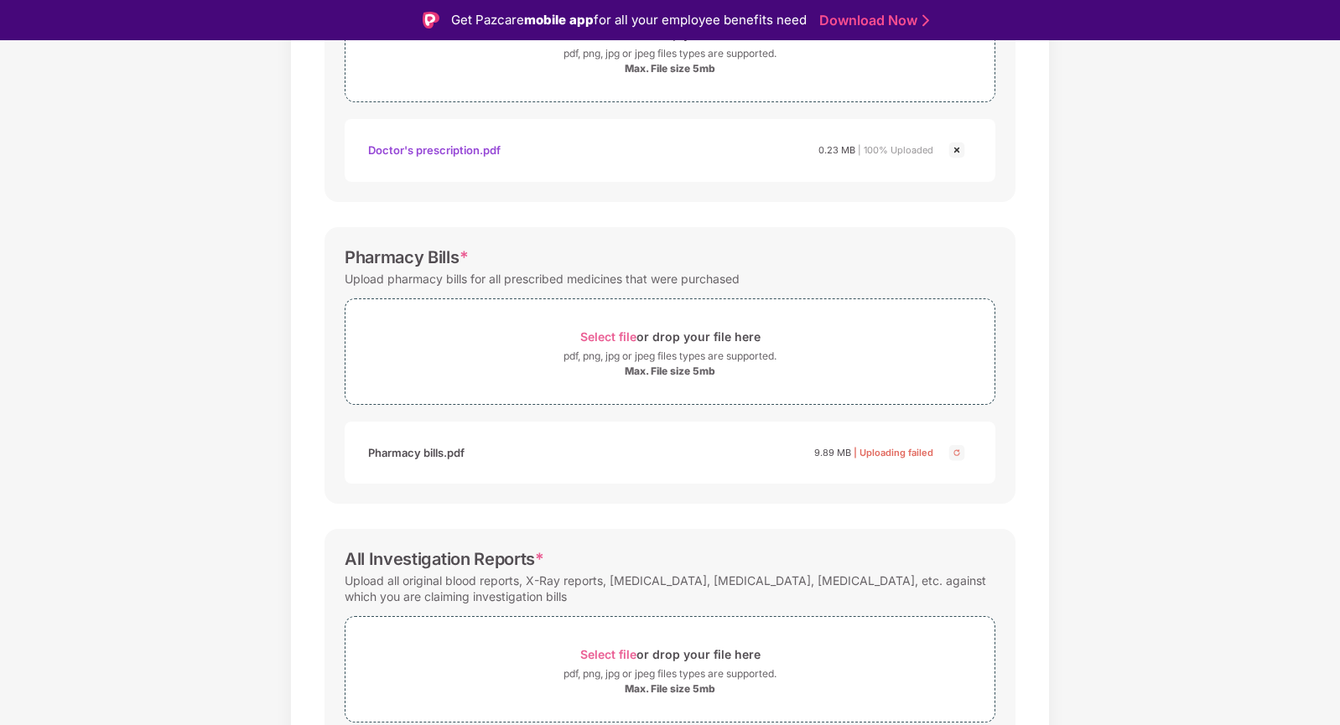
scroll to position [374, 0]
click at [616, 334] on span "Select file" at bounding box center [608, 336] width 56 height 14
click at [955, 450] on img at bounding box center [956, 452] width 20 height 20
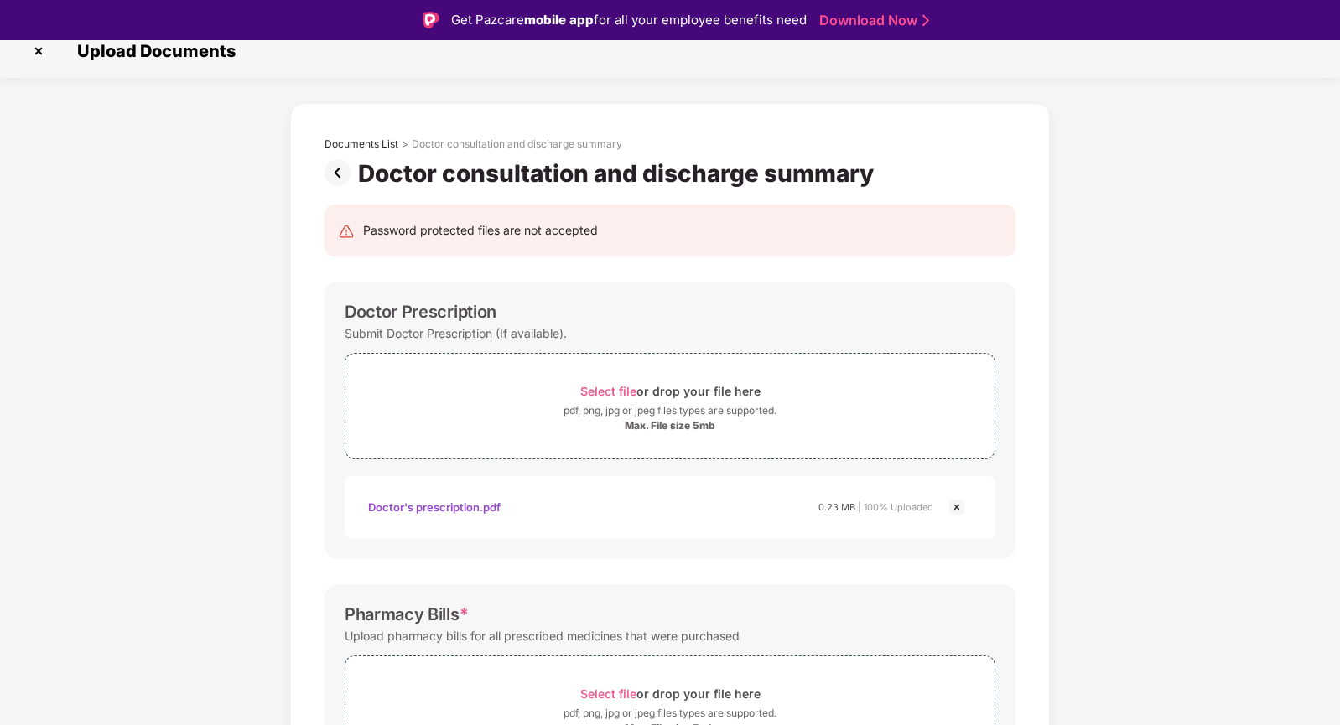
scroll to position [0, 0]
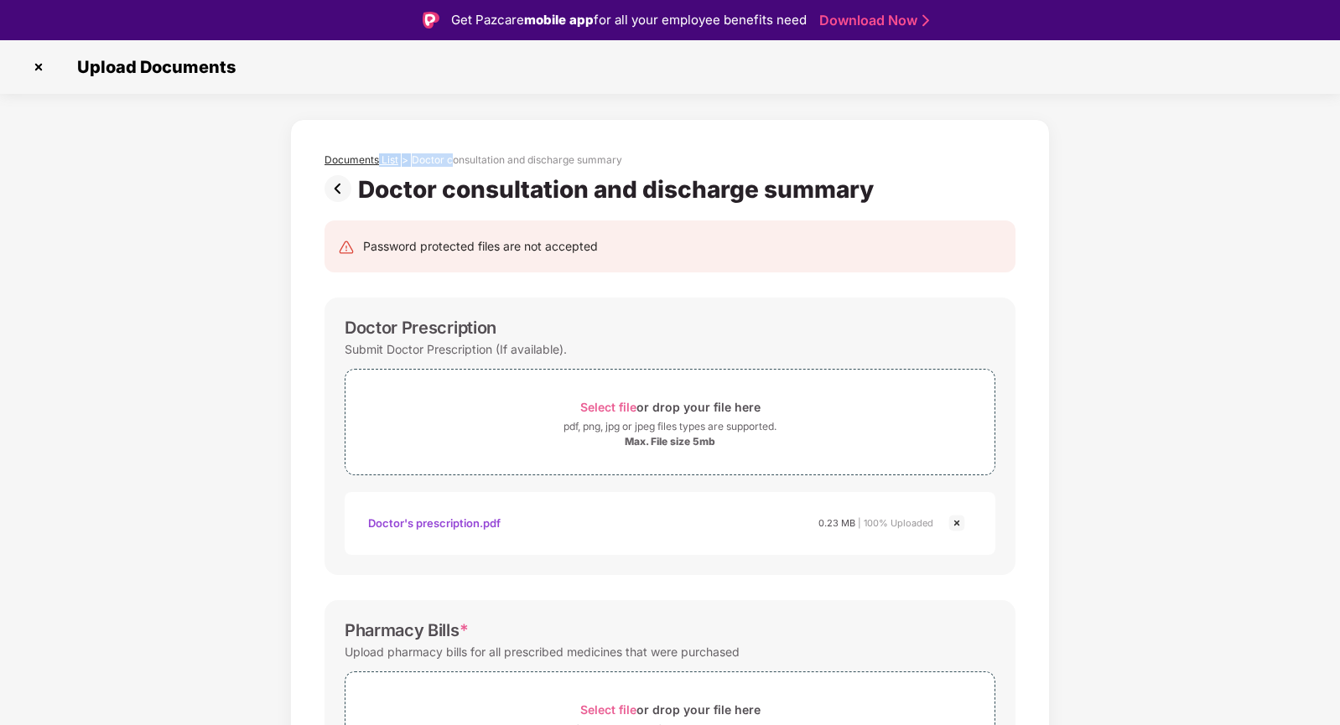
drag, startPoint x: 449, startPoint y: 164, endPoint x: 376, endPoint y: 160, distance: 73.1
click at [376, 160] on div "Documents List > Doctor consultation and discharge summary" at bounding box center [669, 159] width 691 height 13
click at [376, 160] on div "Documents List" at bounding box center [361, 159] width 74 height 13
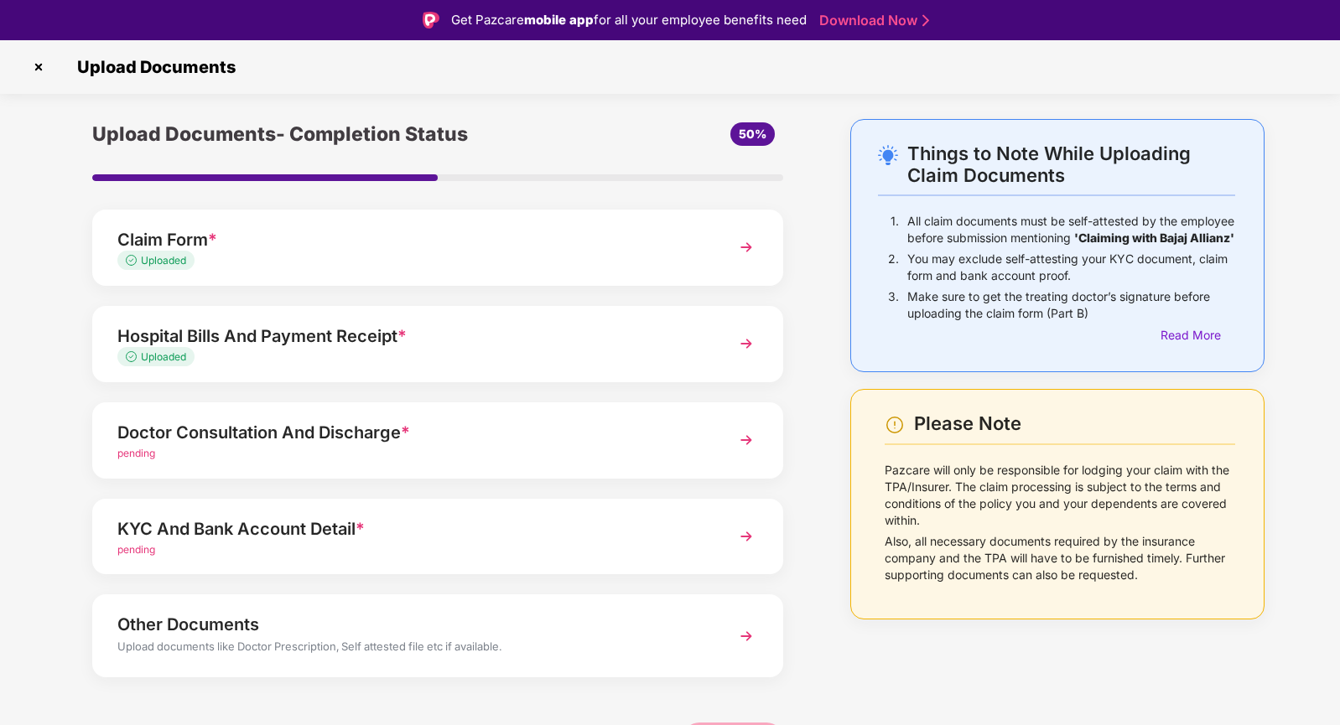
click at [178, 246] on div "Claim Form *" at bounding box center [410, 239] width 587 height 27
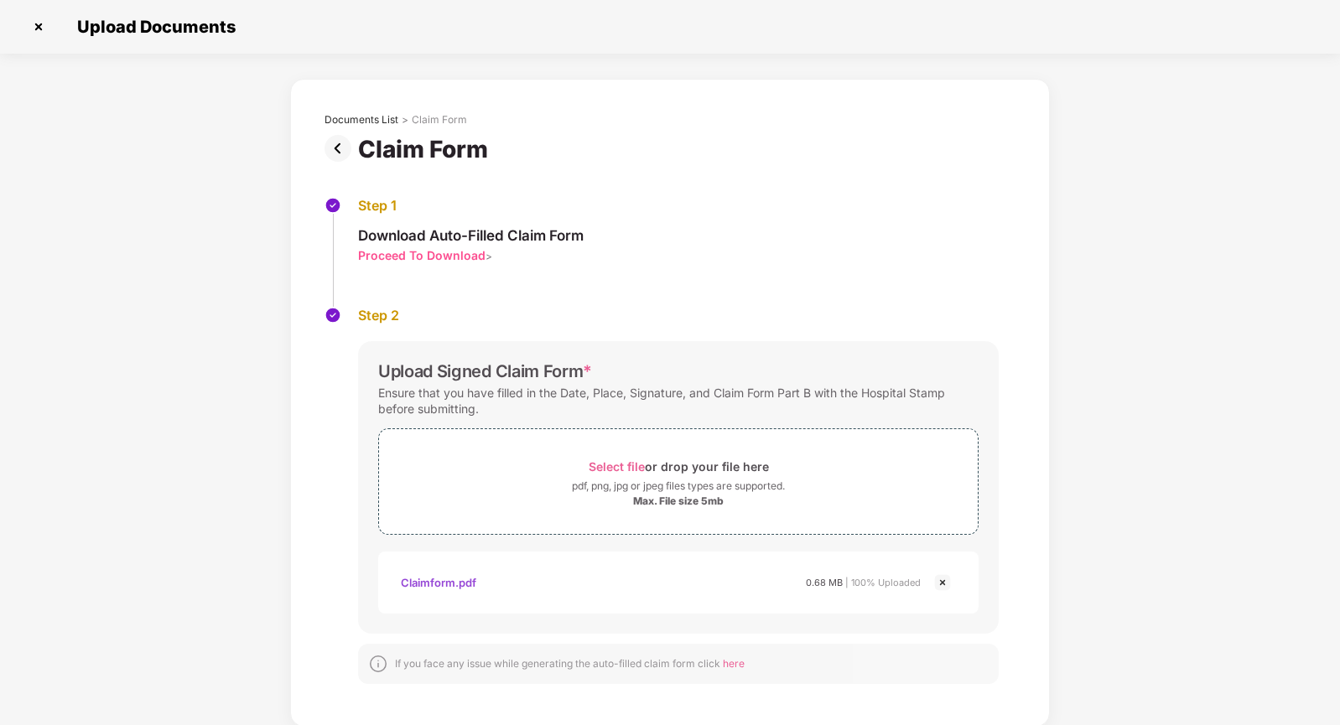
click at [335, 148] on img at bounding box center [341, 148] width 34 height 27
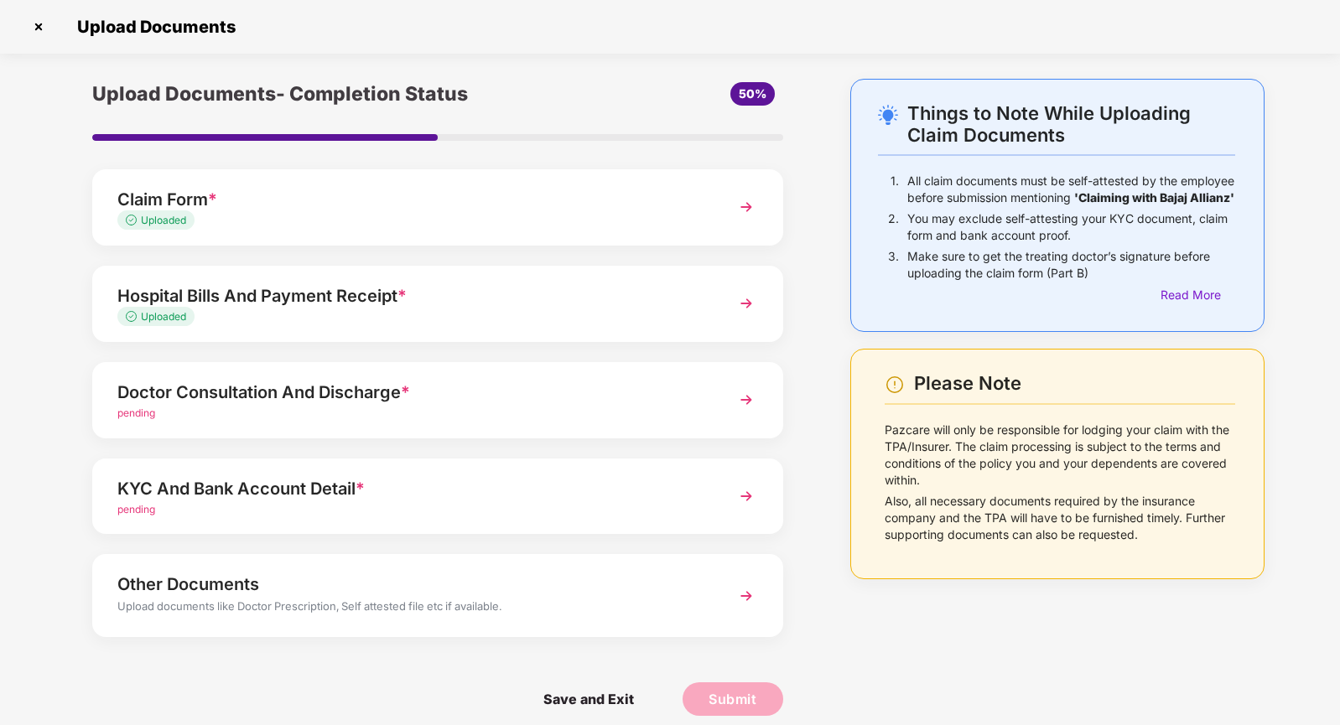
click at [330, 298] on div "Hospital Bills And Payment Receipt *" at bounding box center [410, 296] width 587 height 27
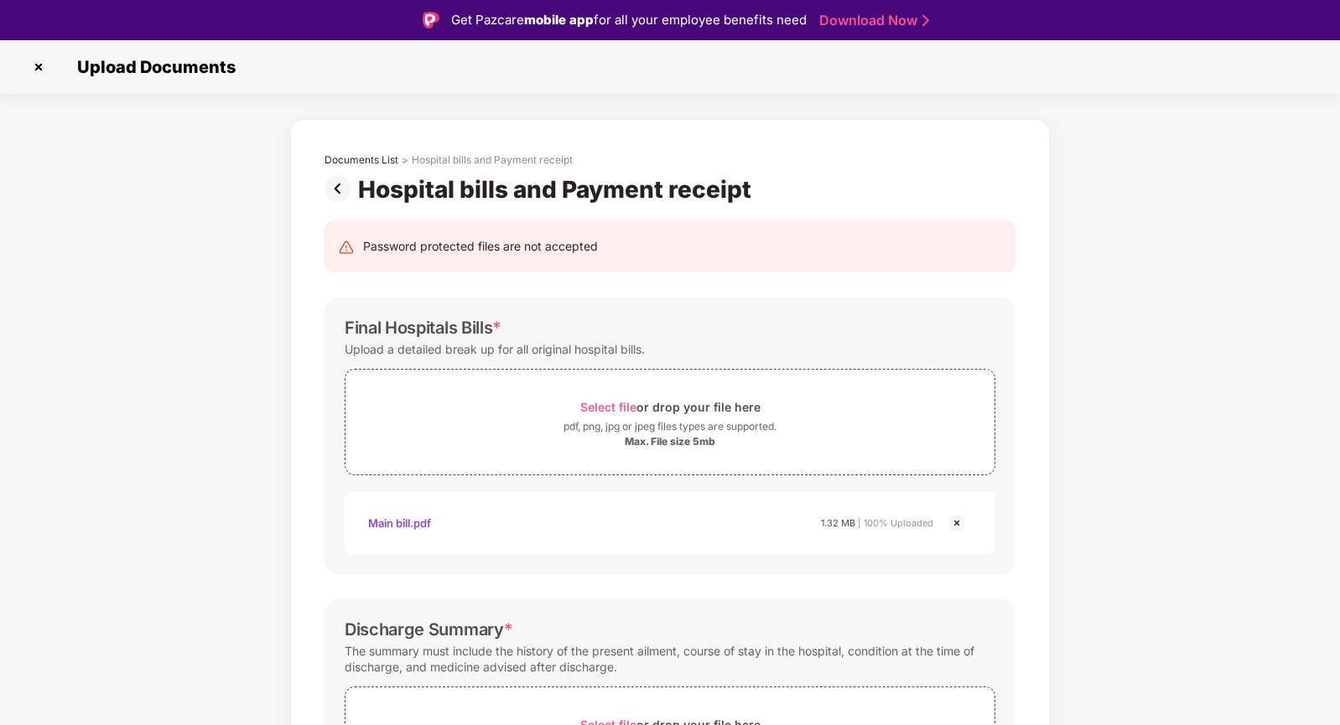
click at [956, 524] on img at bounding box center [956, 523] width 20 height 20
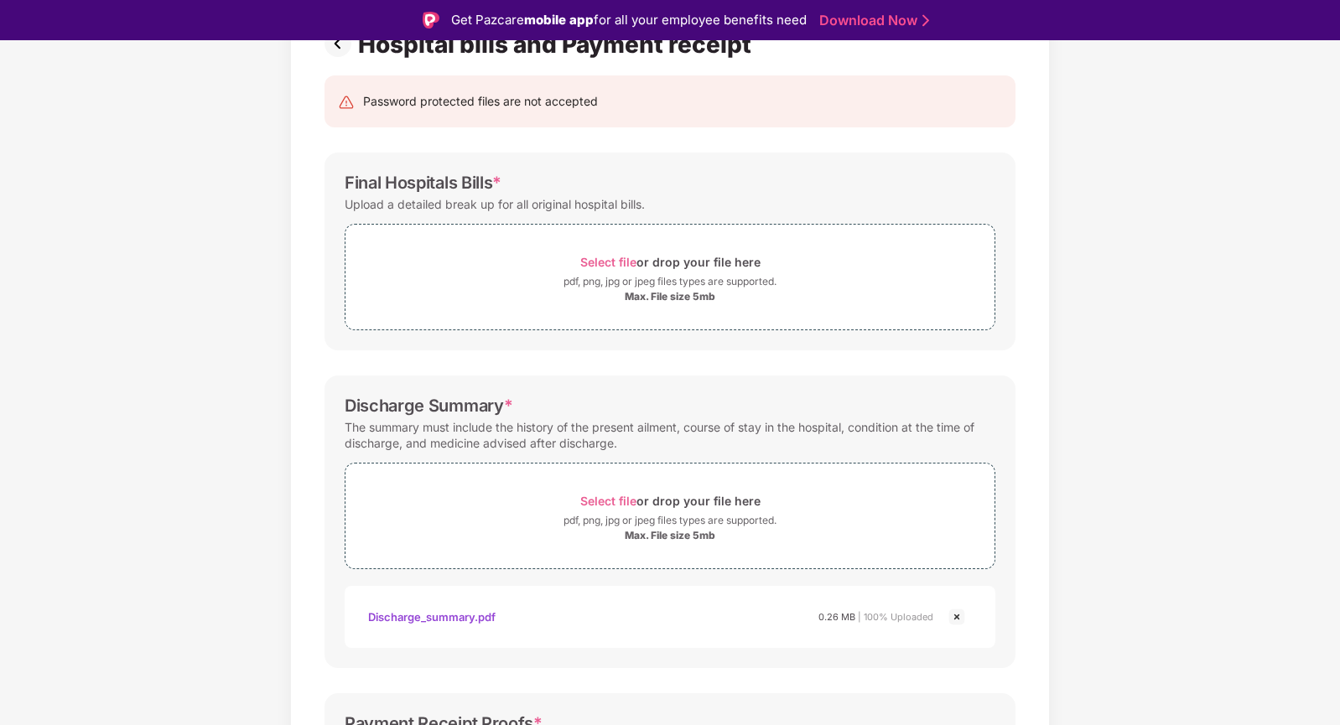
scroll to position [146, 0]
click at [957, 614] on img at bounding box center [956, 616] width 20 height 20
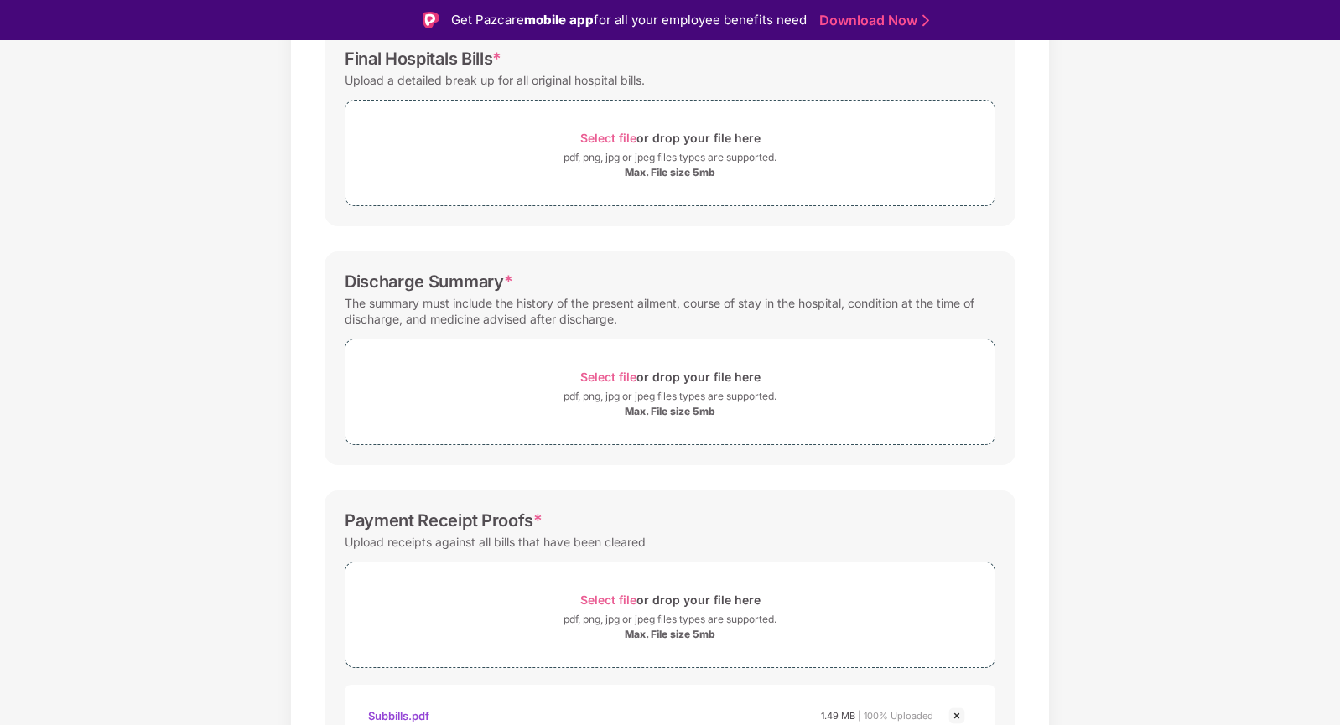
scroll to position [372, 0]
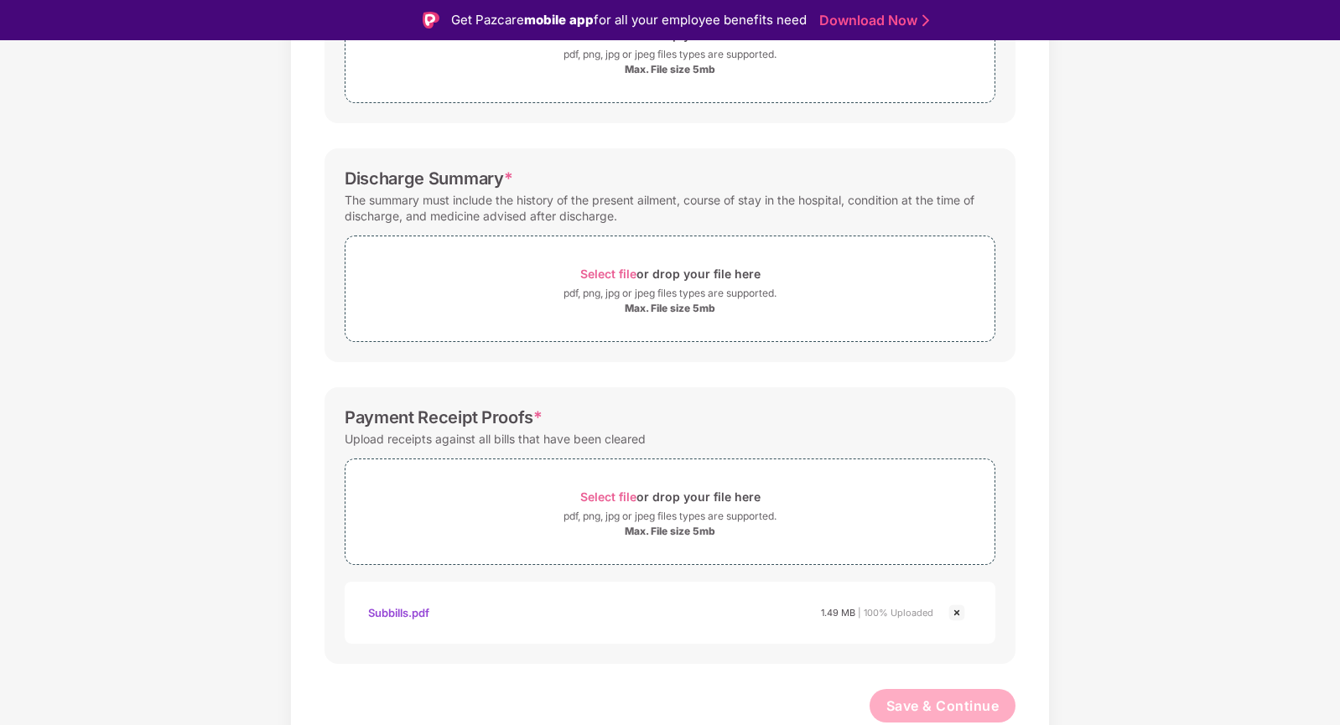
click at [957, 611] on img at bounding box center [956, 613] width 20 height 20
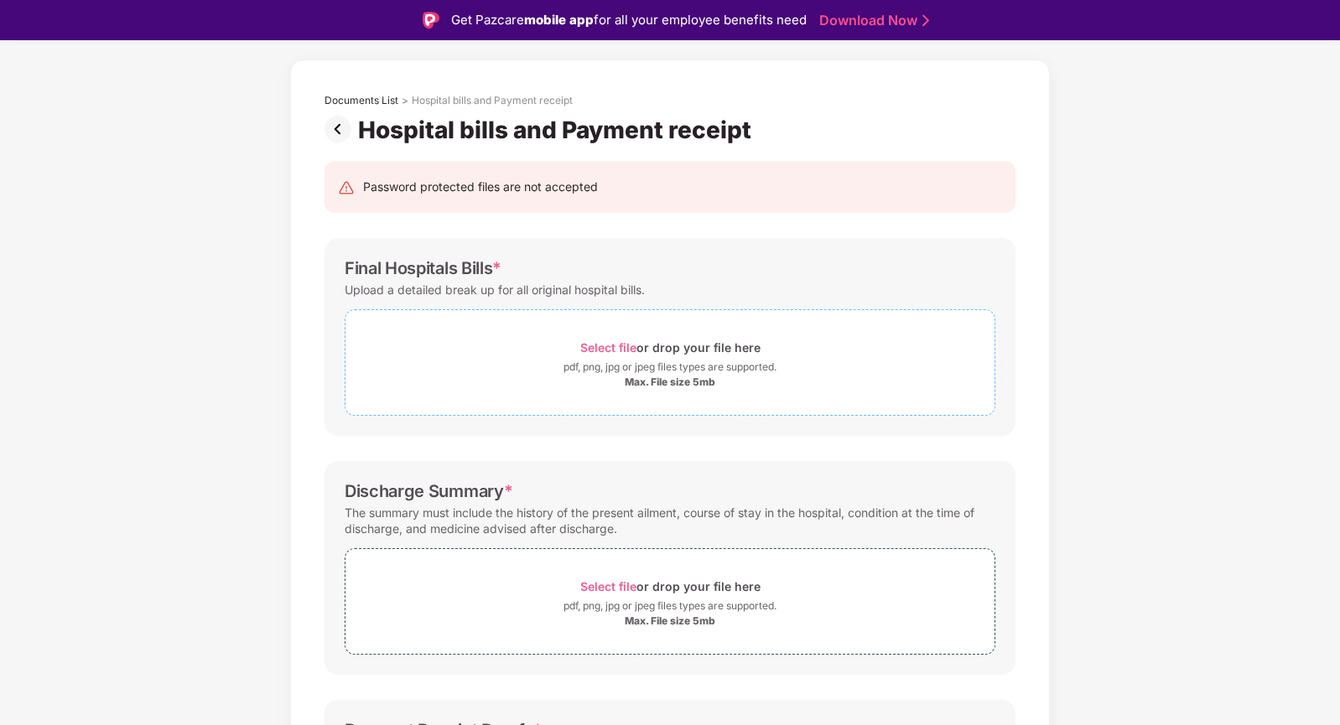
scroll to position [59, 0]
click at [605, 345] on span "Select file" at bounding box center [608, 348] width 56 height 14
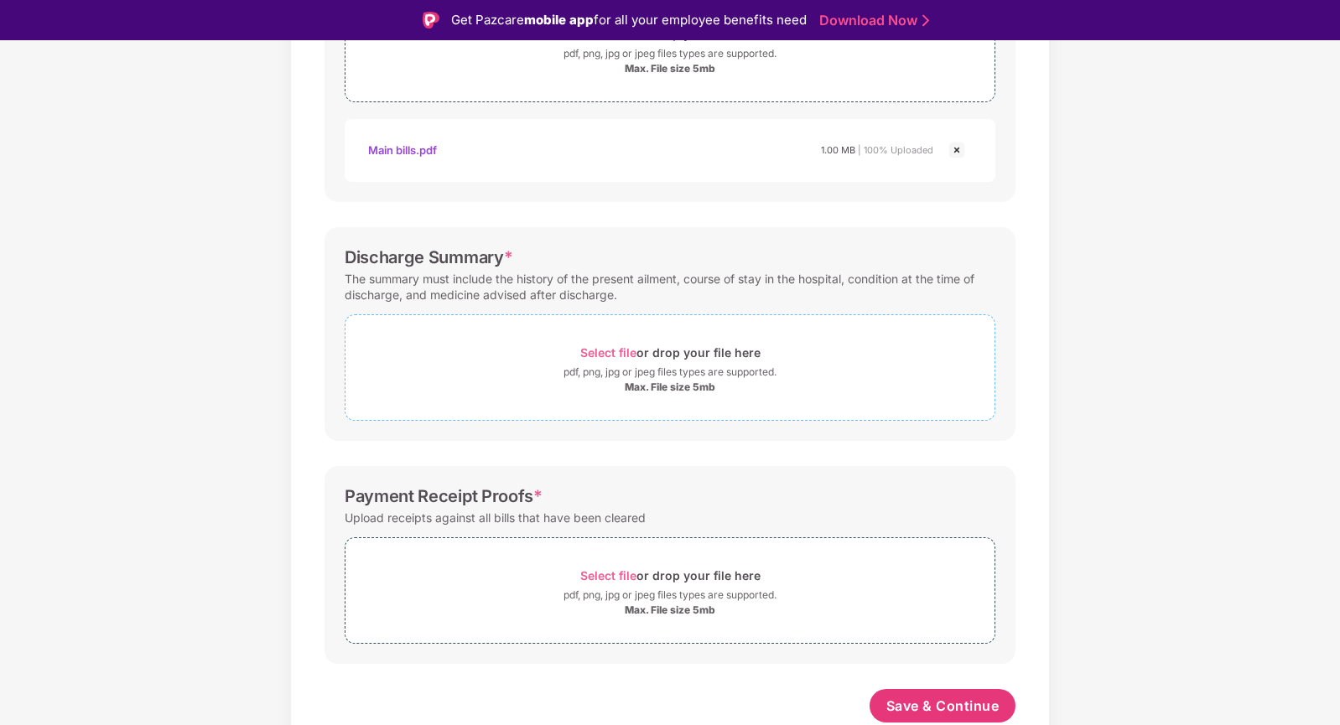
scroll to position [373, 0]
click at [603, 353] on span "Select file" at bounding box center [608, 352] width 56 height 14
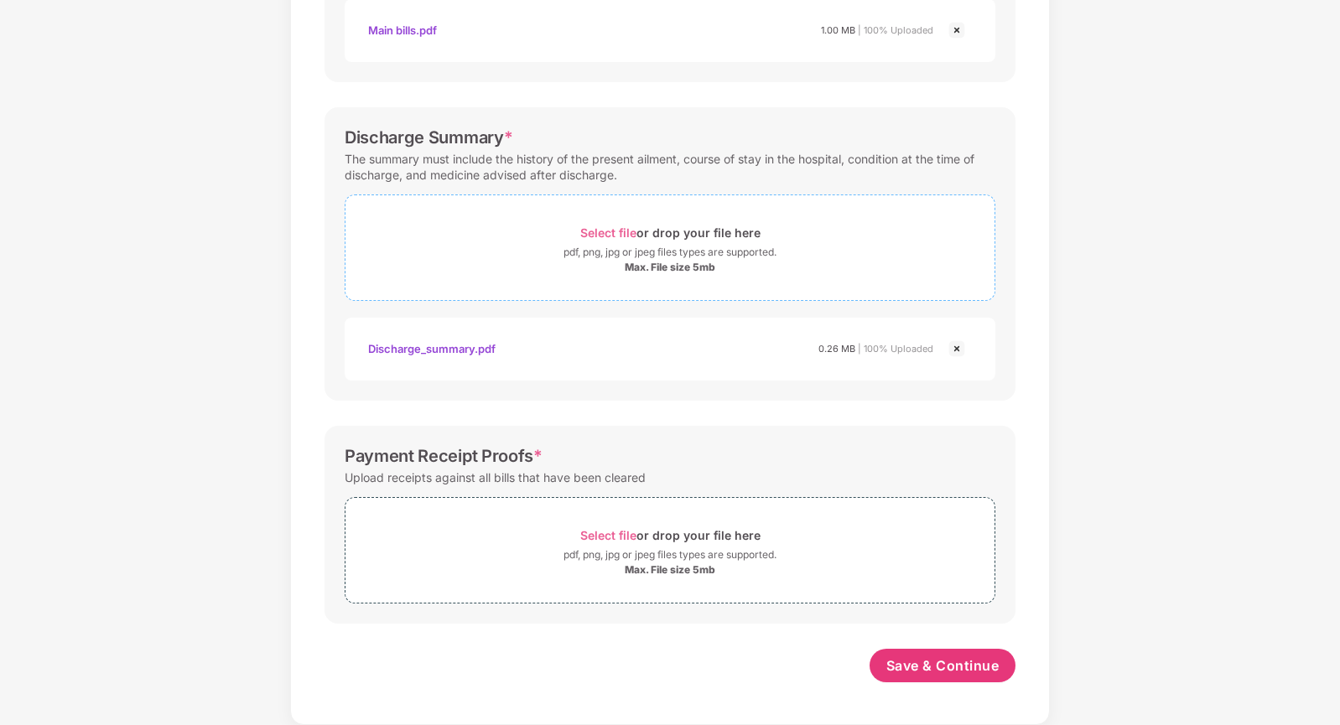
scroll to position [453, 0]
click at [614, 531] on span "Select file" at bounding box center [608, 535] width 56 height 14
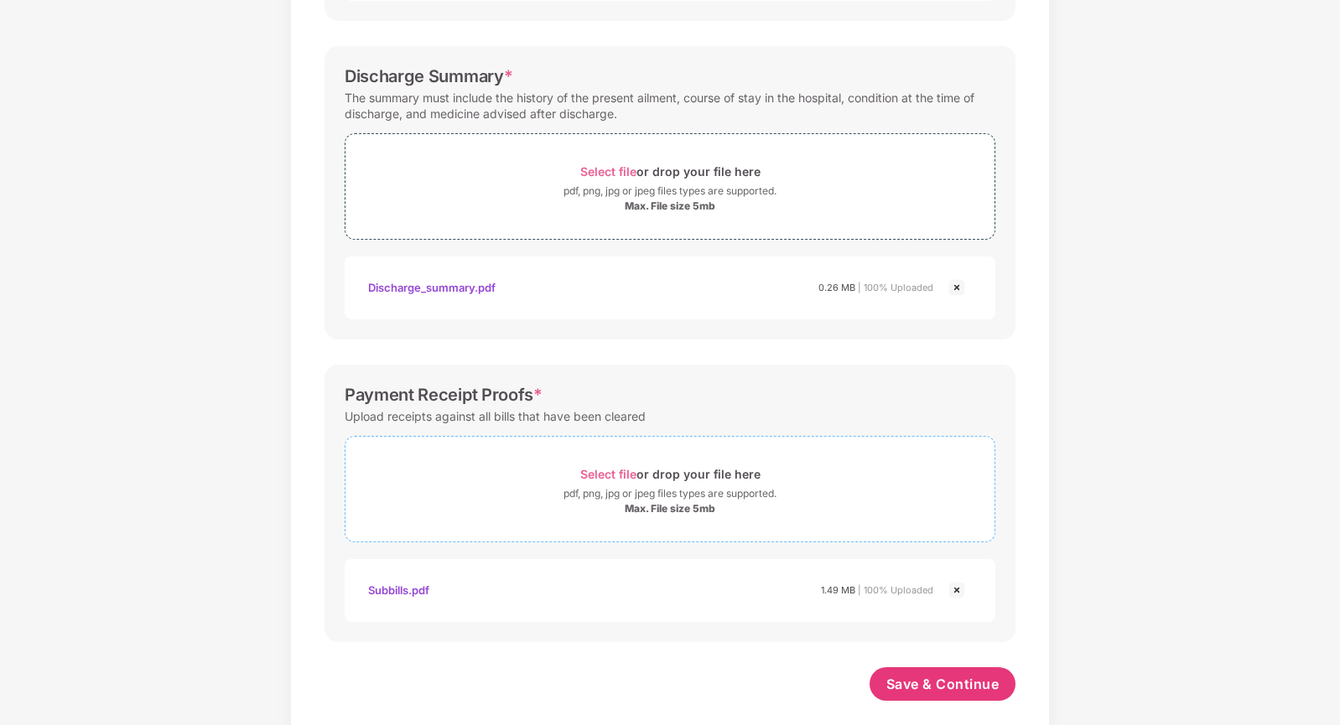
scroll to position [532, 0]
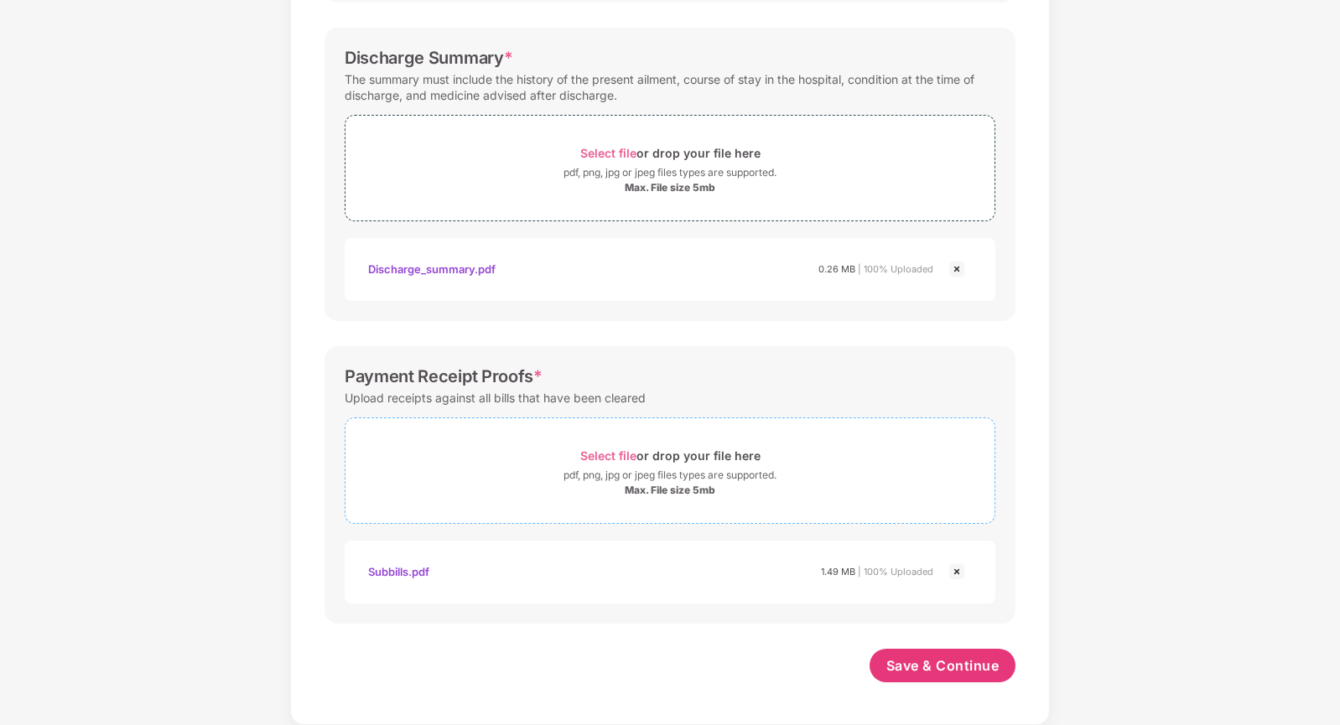
click at [604, 457] on span "Select file" at bounding box center [608, 455] width 56 height 14
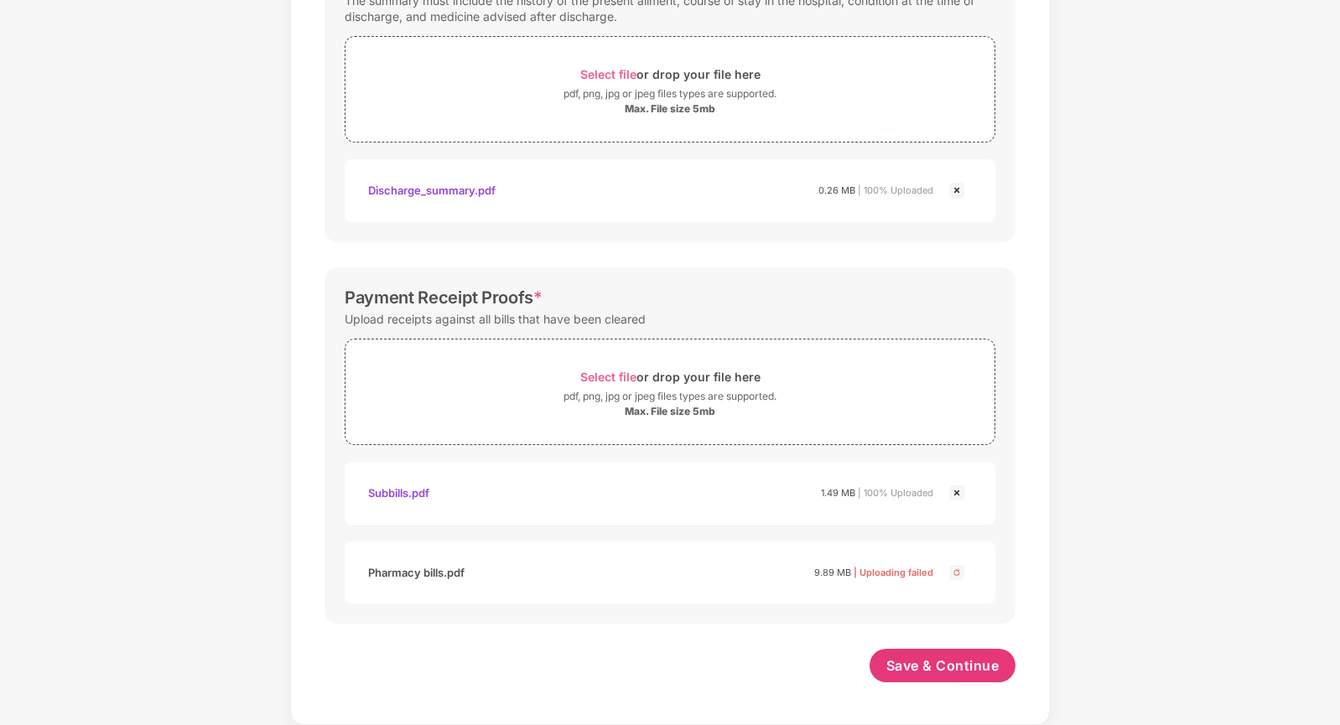
click at [951, 573] on img at bounding box center [956, 573] width 20 height 20
click at [958, 492] on img at bounding box center [956, 493] width 20 height 20
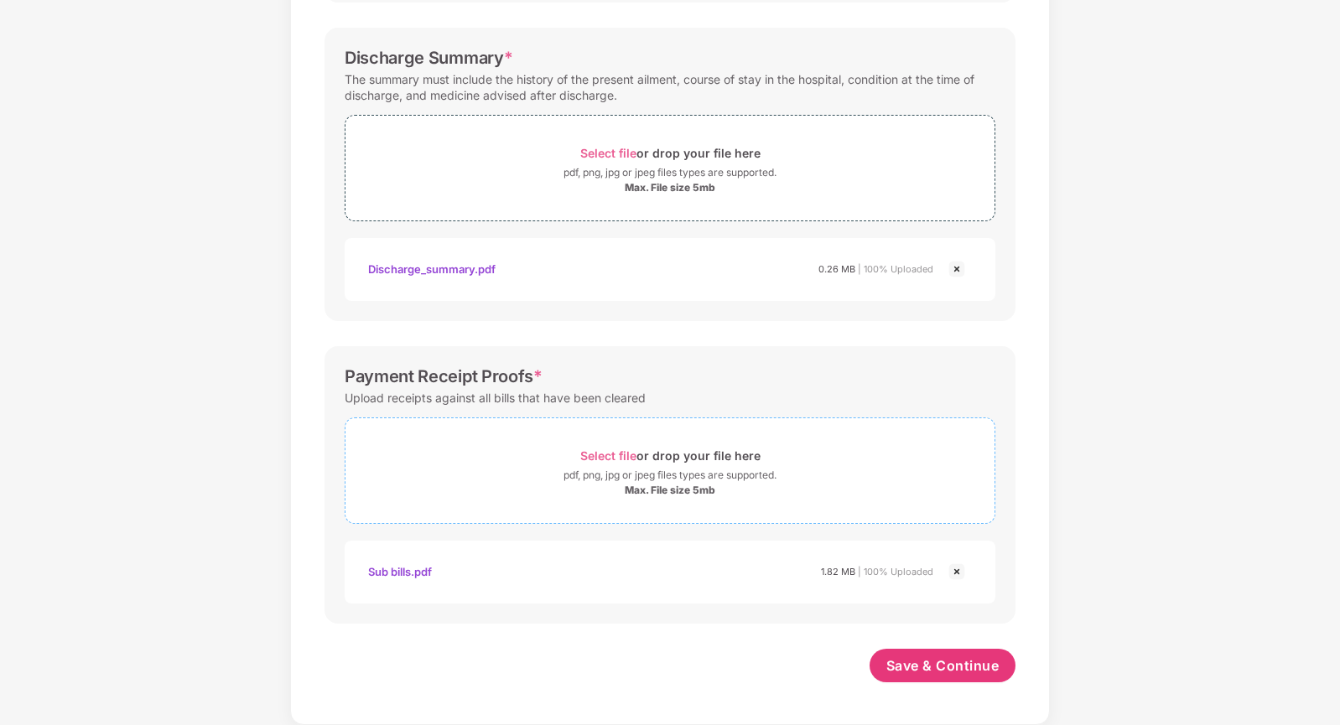
click at [606, 454] on span "Select file" at bounding box center [608, 455] width 56 height 14
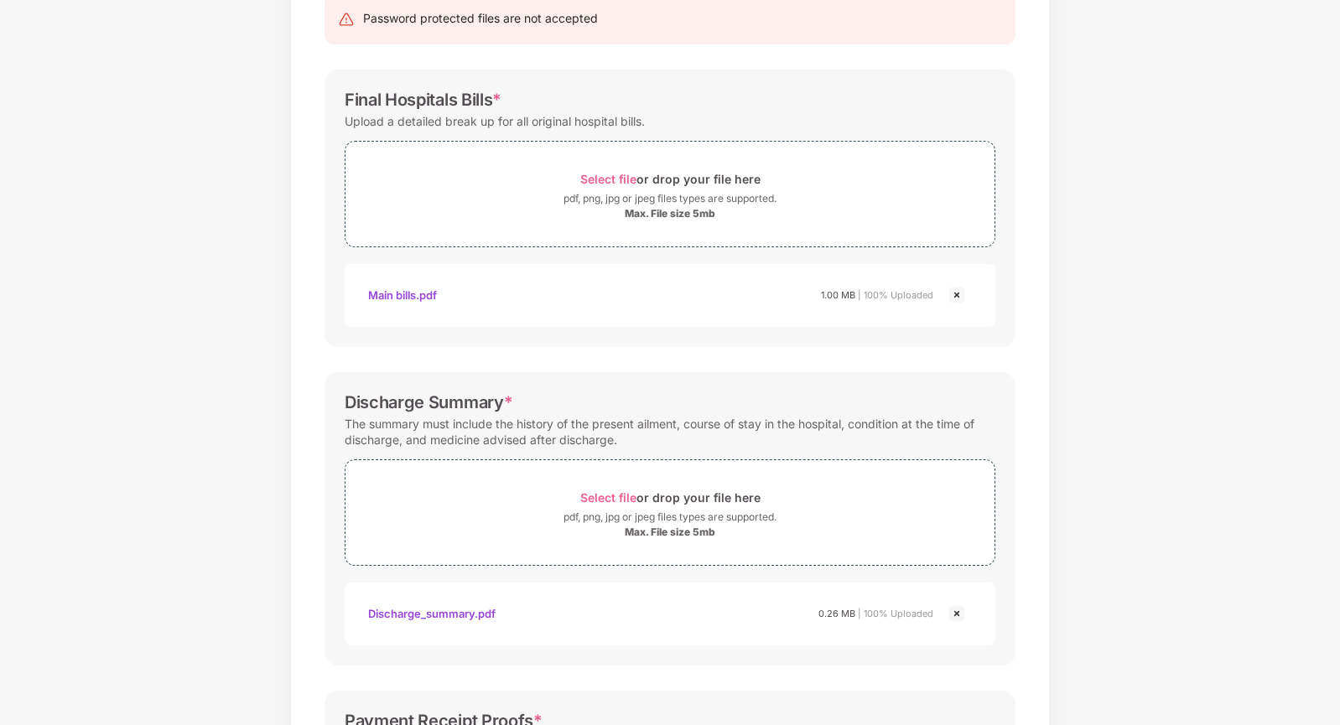
scroll to position [185, 0]
